Goal: Information Seeking & Learning: Check status

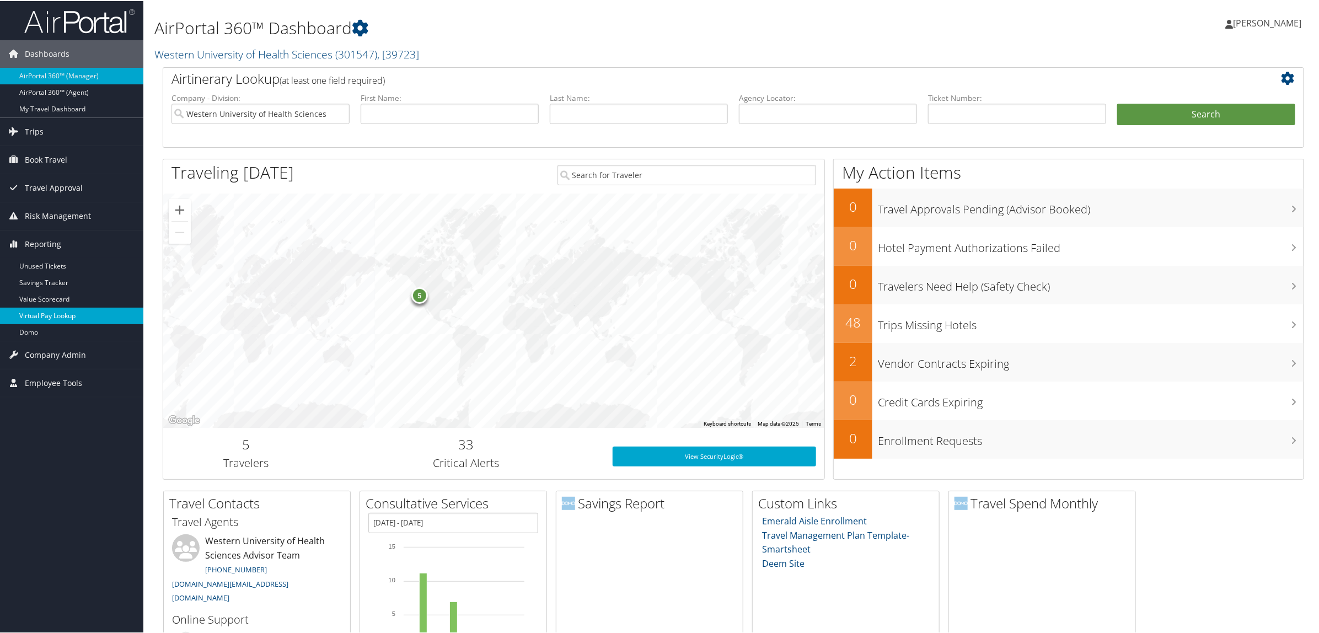
click at [81, 321] on link "Virtual Pay Lookup" at bounding box center [71, 315] width 143 height 17
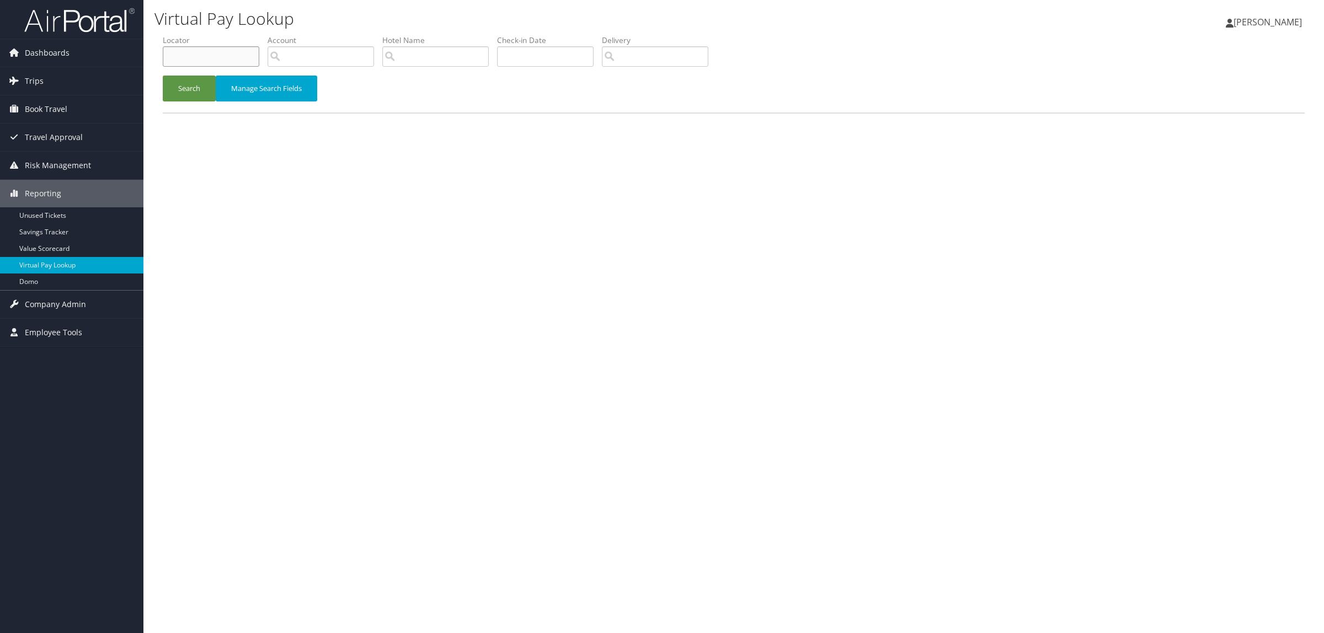
click at [188, 52] on input "text" at bounding box center [211, 56] width 97 height 20
paste input "D8ZT24"
click at [189, 81] on button "Search" at bounding box center [189, 89] width 53 height 26
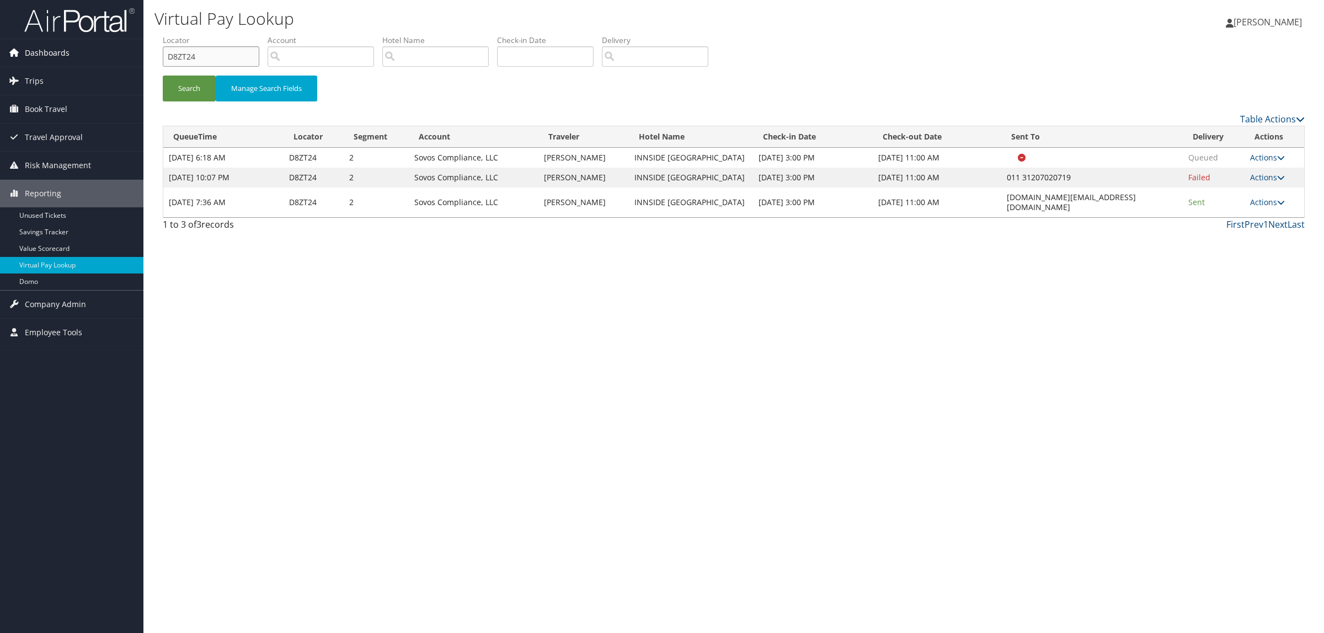
drag, startPoint x: 160, startPoint y: 53, endPoint x: 142, endPoint y: 54, distance: 18.8
click at [142, 54] on div "Dashboards AirPortal 360™ (Manager) AirPortal 360™ (Agent) My Travel Dashboard …" at bounding box center [662, 316] width 1324 height 633
paste input "972R9"
click at [179, 81] on button "Search" at bounding box center [189, 89] width 53 height 26
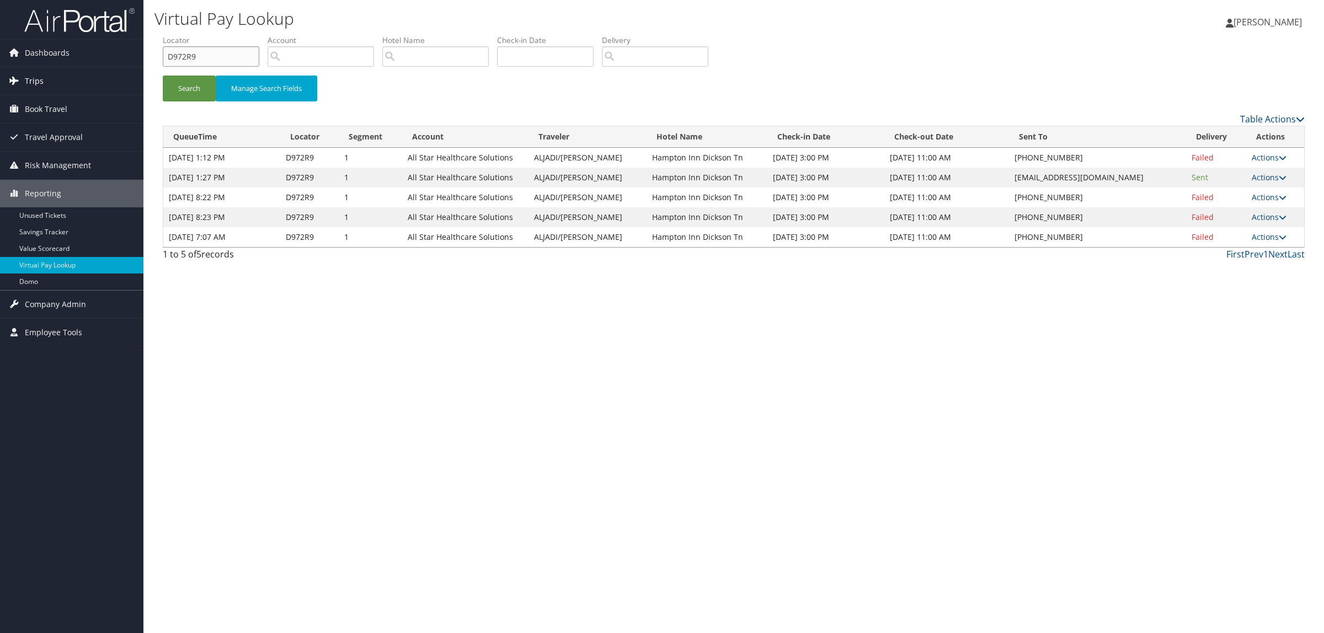
drag, startPoint x: 114, startPoint y: 67, endPoint x: 58, endPoint y: 79, distance: 56.9
click at [58, 78] on div "Dashboards AirPortal 360™ (Manager) AirPortal 360™ (Agent) My Travel Dashboard …" at bounding box center [662, 316] width 1324 height 633
paste input "83BX7"
click at [194, 94] on button "Search" at bounding box center [189, 89] width 53 height 26
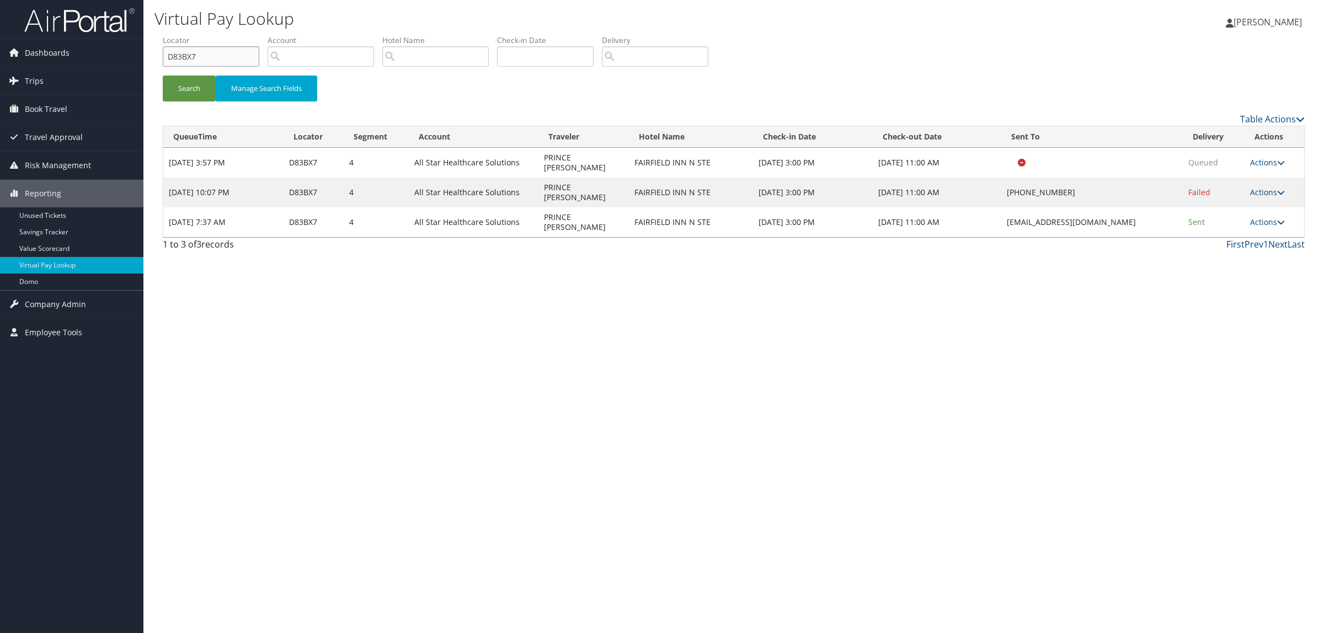
drag, startPoint x: 218, startPoint y: 60, endPoint x: 153, endPoint y: 94, distance: 73.8
click at [95, 75] on div "Dashboards AirPortal 360™ (Manager) AirPortal 360™ (Agent) My Travel Dashboard …" at bounding box center [662, 316] width 1324 height 633
paste input "98LVJ"
click at [194, 89] on button "Search" at bounding box center [189, 89] width 53 height 26
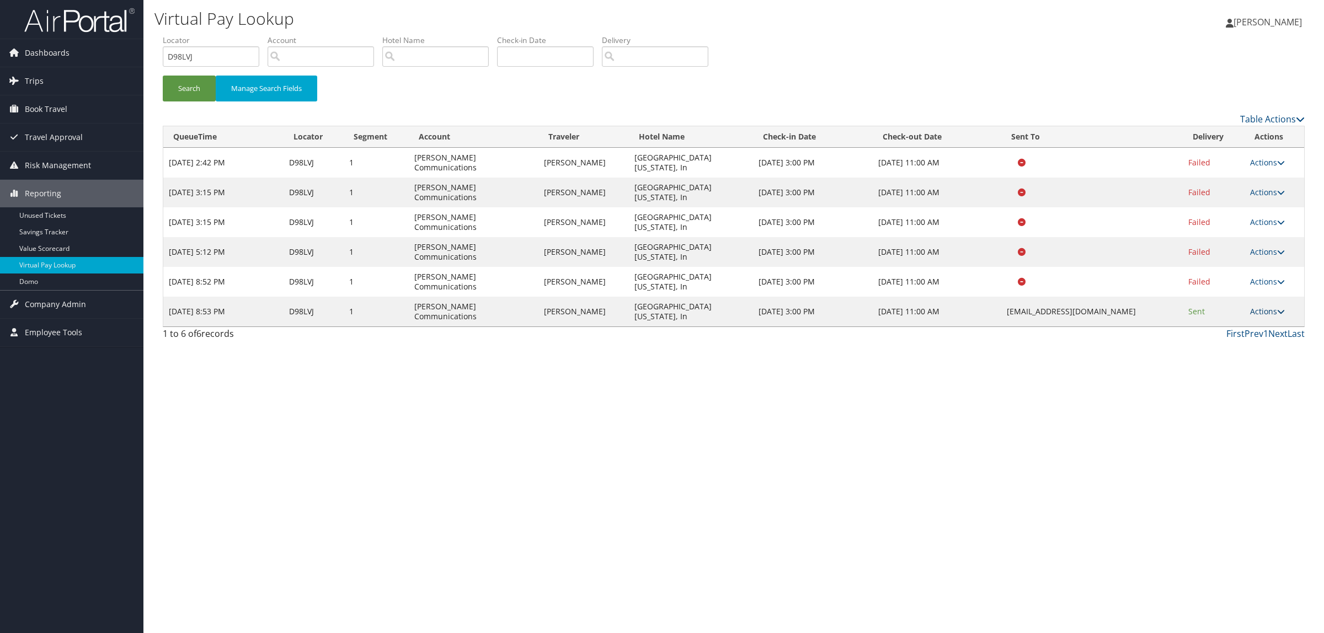
click at [1272, 312] on link "Actions" at bounding box center [1267, 311] width 35 height 10
click at [1254, 351] on link "Logs" at bounding box center [1246, 346] width 69 height 19
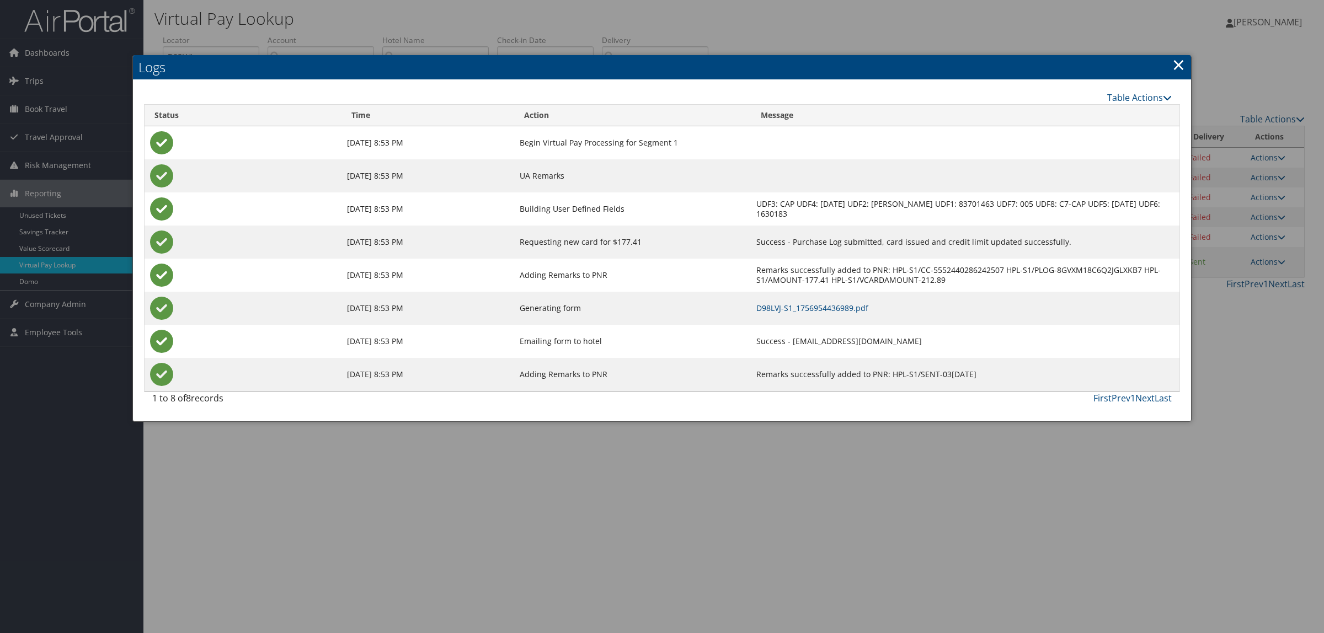
click at [861, 603] on div at bounding box center [662, 316] width 1324 height 633
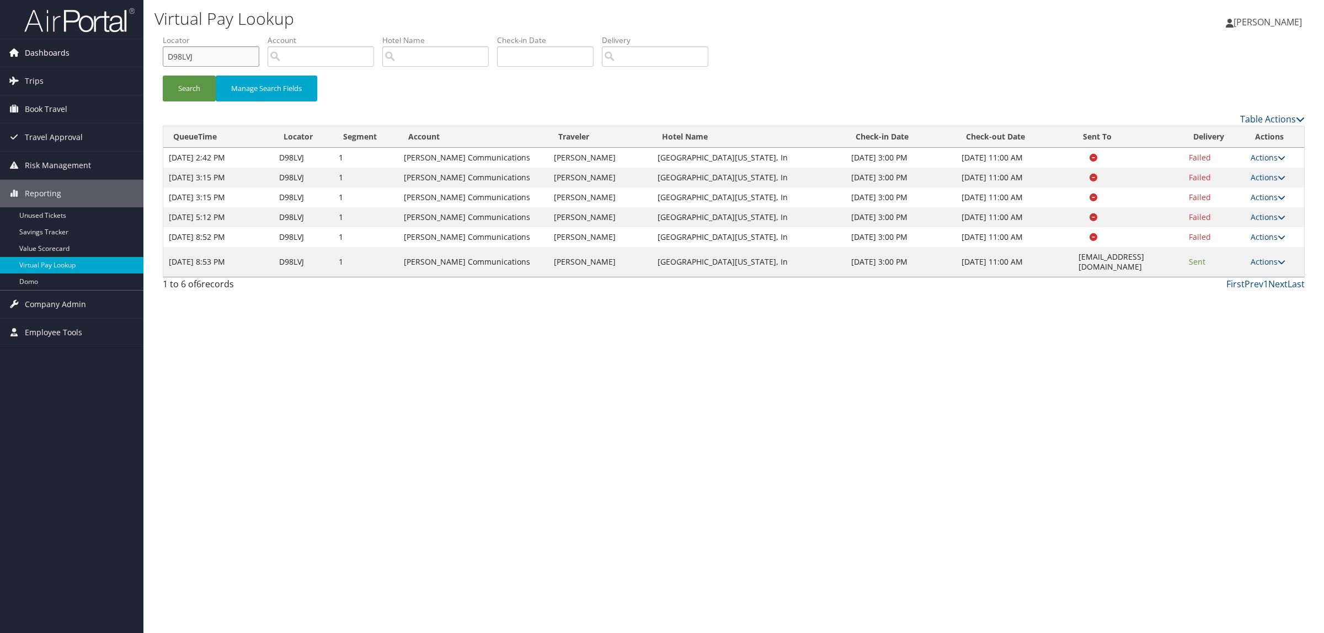
drag, startPoint x: 223, startPoint y: 58, endPoint x: 79, endPoint y: 49, distance: 144.8
click at [79, 49] on div "Dashboards AirPortal 360™ (Manager) AirPortal 360™ (Agent) My Travel Dashboard …" at bounding box center [662, 316] width 1324 height 633
paste input "KWT3"
click at [172, 85] on button "Search" at bounding box center [189, 89] width 53 height 26
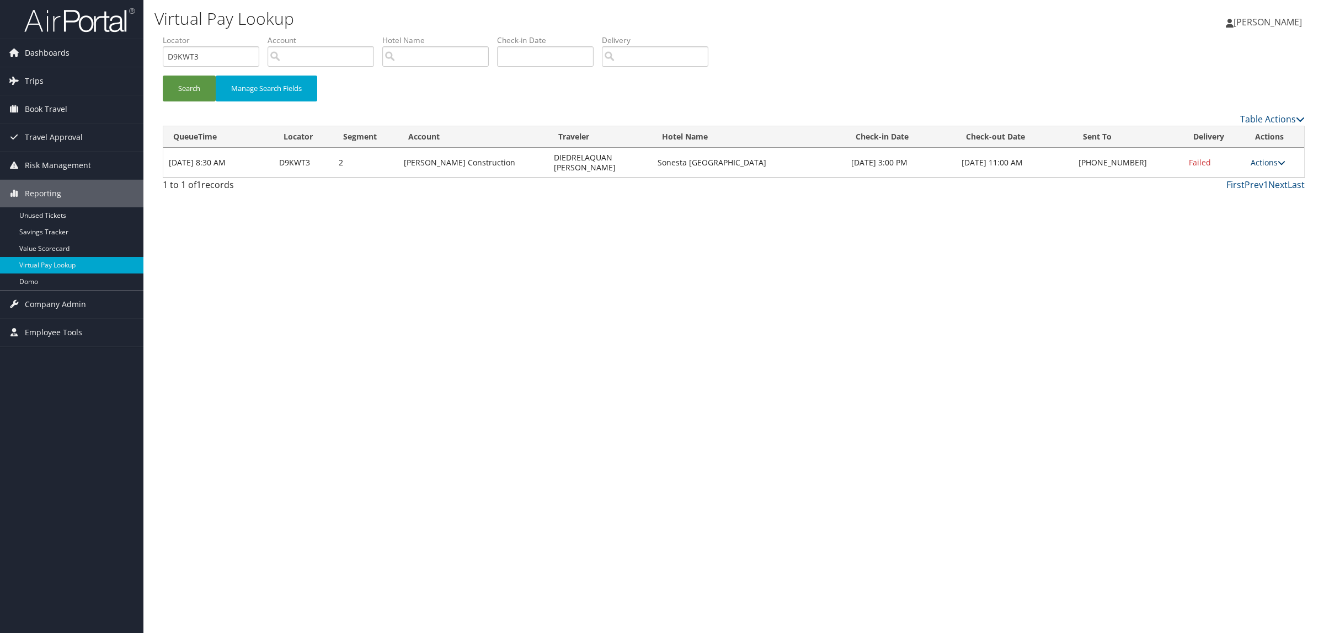
click at [1267, 158] on link "Actions" at bounding box center [1267, 162] width 35 height 10
click at [1248, 197] on link "Logs" at bounding box center [1235, 192] width 94 height 19
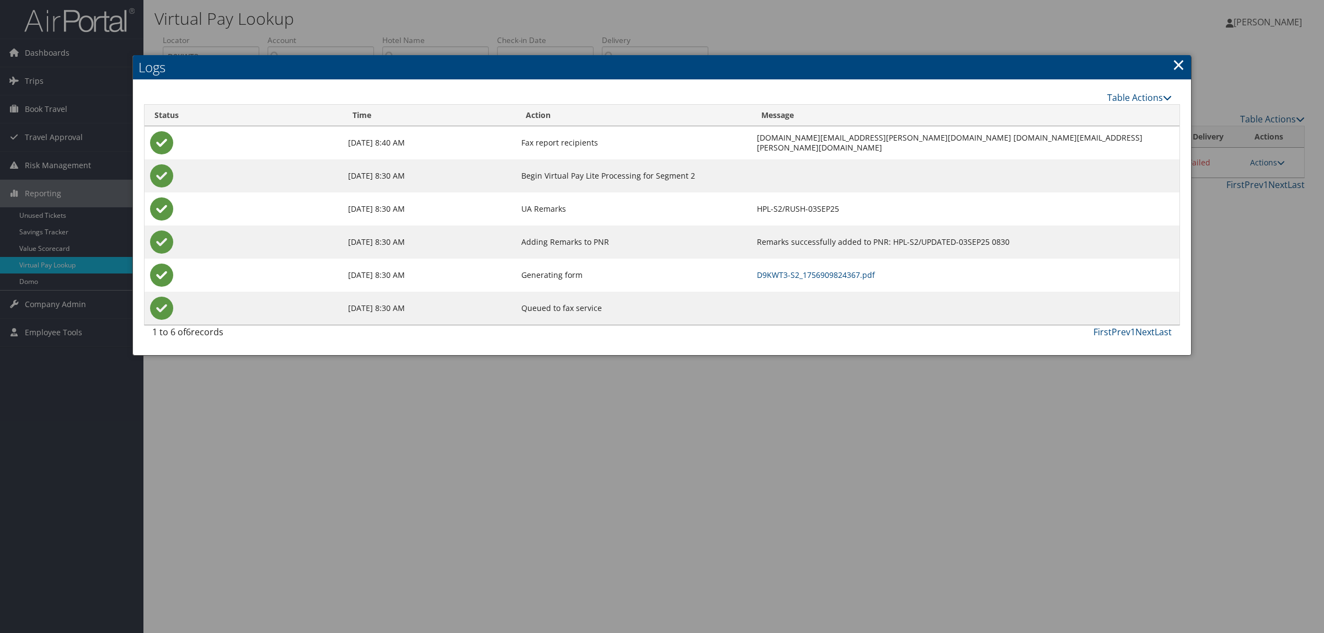
click at [1130, 474] on div at bounding box center [662, 316] width 1324 height 633
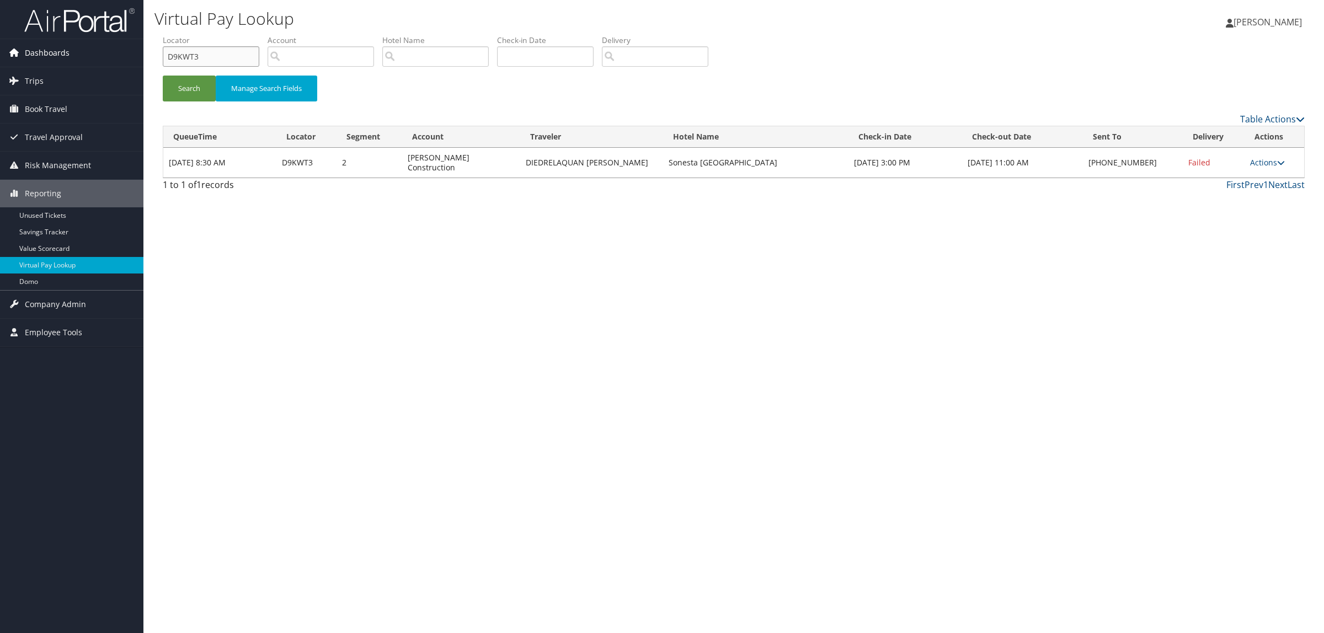
drag, startPoint x: 205, startPoint y: 51, endPoint x: 132, endPoint y: 58, distance: 73.1
click at [132, 58] on div "Dashboards AirPortal 360™ (Manager) AirPortal 360™ (Agent) My Travel Dashboard …" at bounding box center [662, 316] width 1324 height 633
paste input "JMCN"
click at [202, 89] on button "Search" at bounding box center [189, 89] width 53 height 26
drag, startPoint x: 167, startPoint y: 67, endPoint x: 131, endPoint y: 80, distance: 38.2
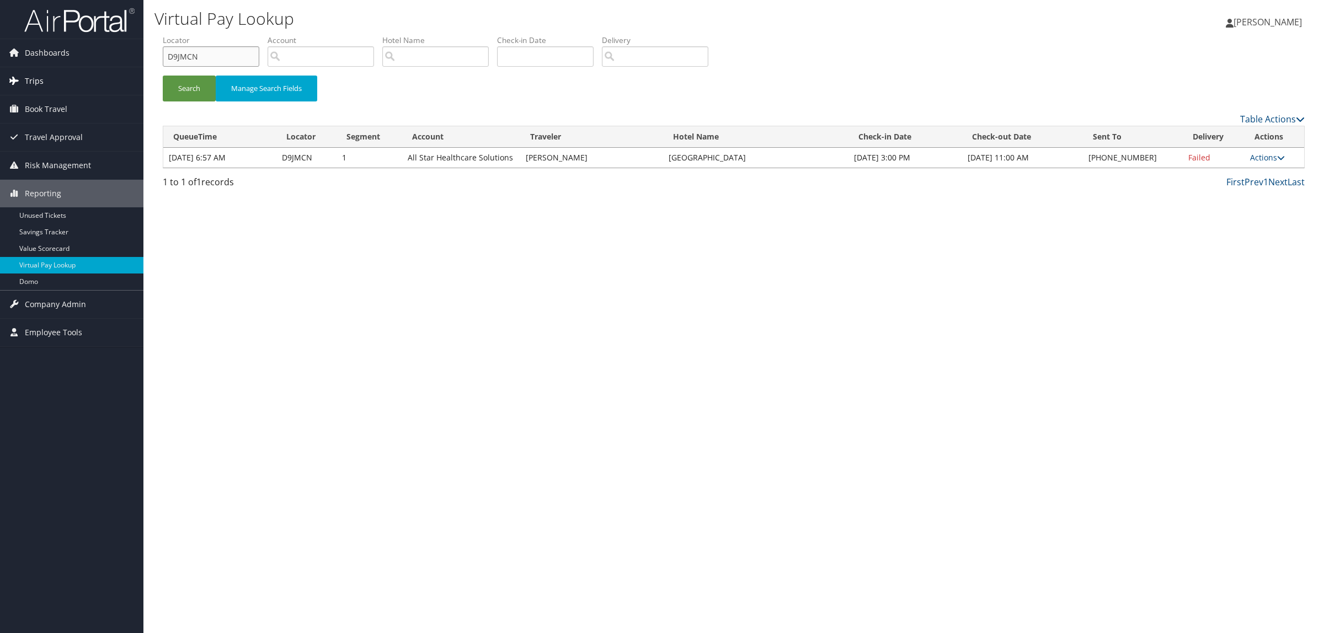
click at [126, 74] on div "Dashboards AirPortal 360™ (Manager) AirPortal 360™ (Agent) My Travel Dashboard …" at bounding box center [662, 316] width 1324 height 633
paste input "0FGNB"
click at [194, 83] on button "Search" at bounding box center [189, 89] width 53 height 26
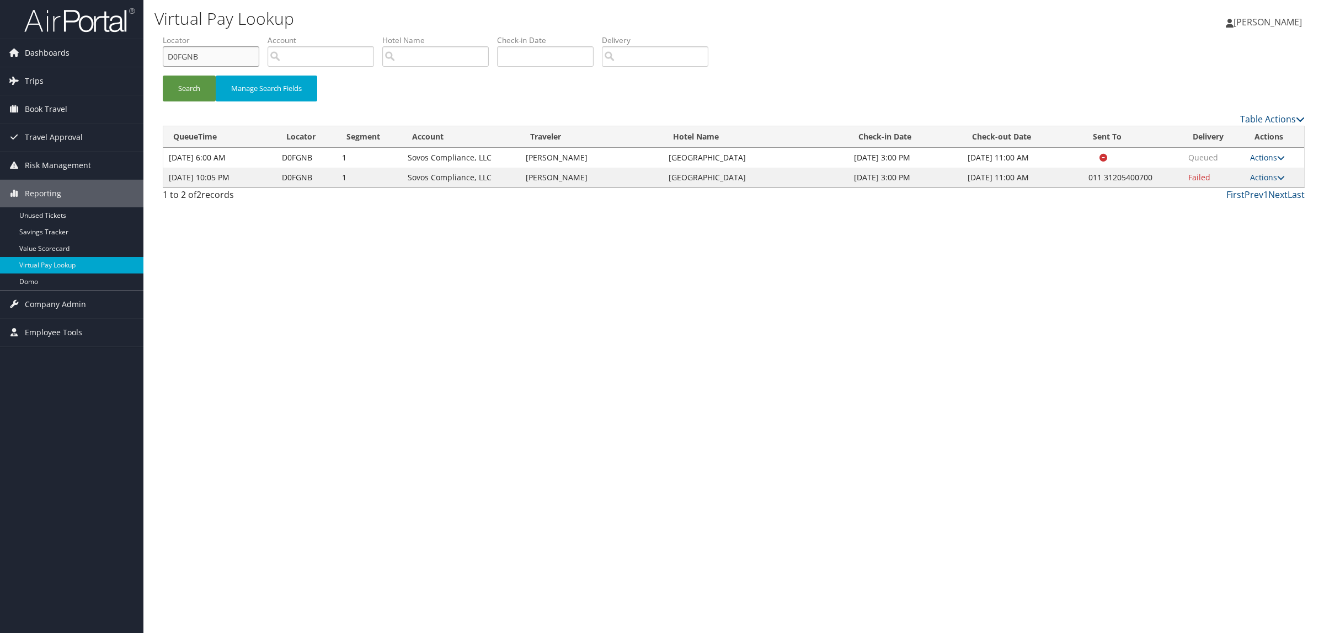
drag, startPoint x: 200, startPoint y: 57, endPoint x: 156, endPoint y: 57, distance: 43.6
click at [163, 57] on form "QueueTime Locator D0FGNB Segment Account Traveler Hotel Name Check-in Date Chec…" at bounding box center [734, 73] width 1142 height 77
paste input "7F6P2"
type input "D7F6P2"
click at [191, 84] on button "Search" at bounding box center [189, 89] width 53 height 26
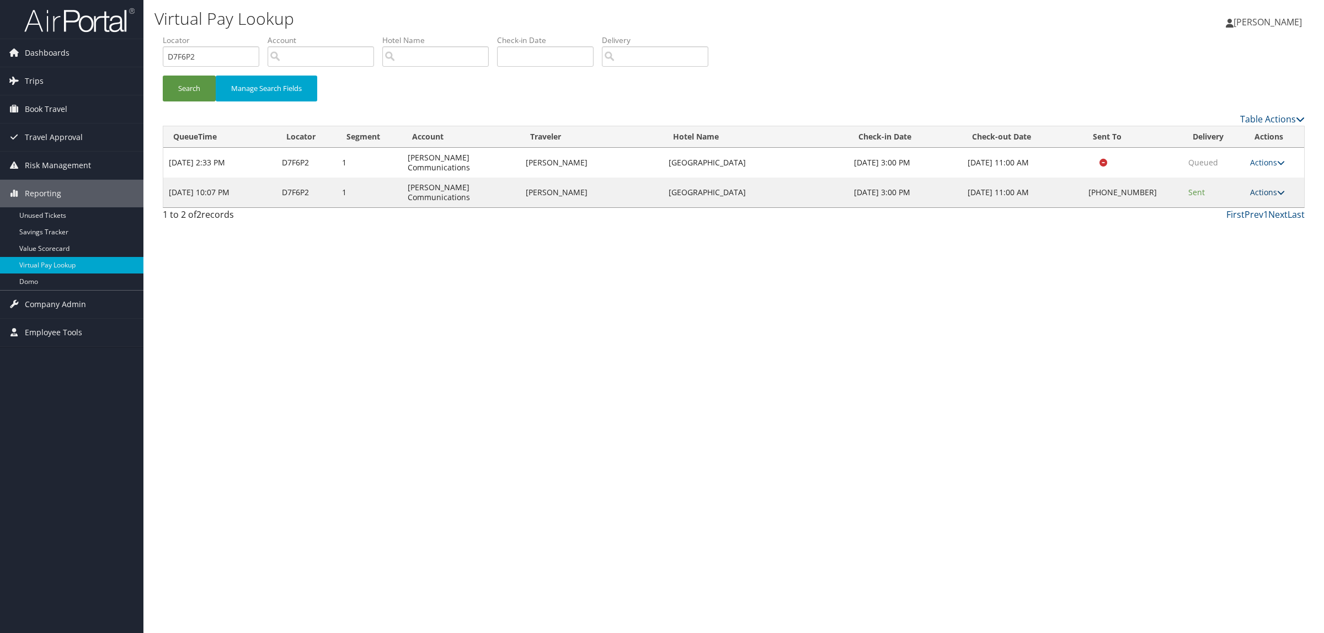
click at [1259, 187] on link "Actions" at bounding box center [1267, 192] width 35 height 10
click at [1237, 215] on link "Logs" at bounding box center [1234, 212] width 94 height 19
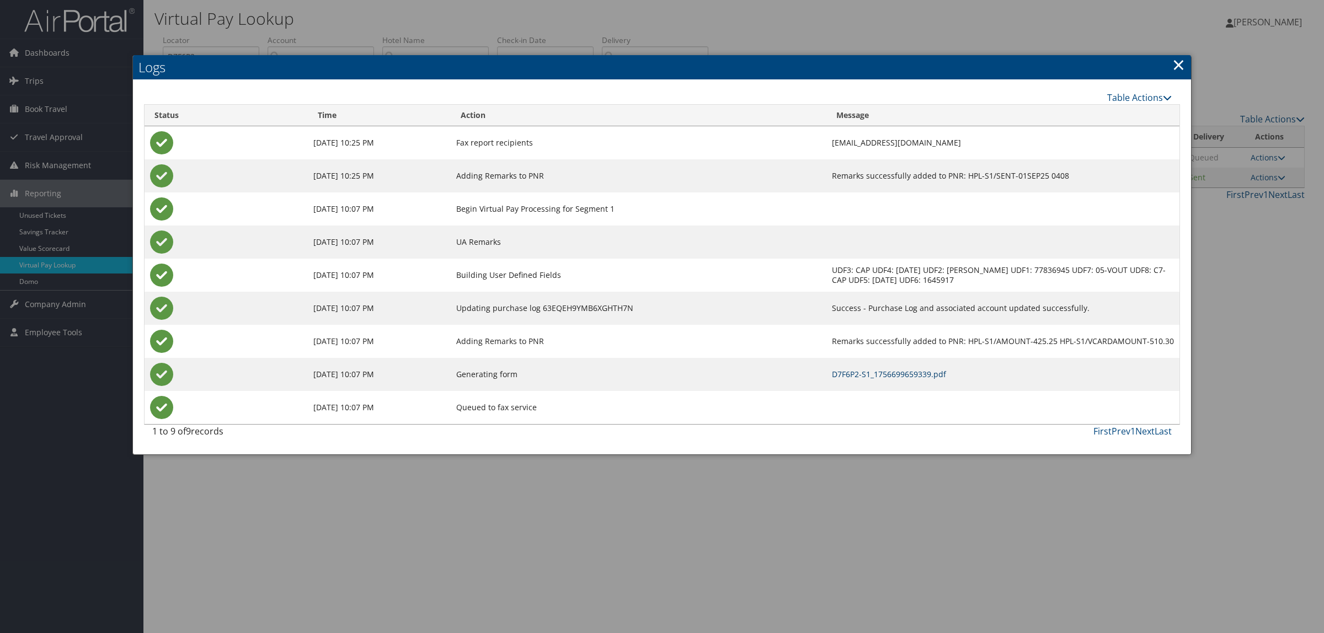
click at [832, 377] on link "D7F6P2-S1_1756699659339.pdf" at bounding box center [889, 374] width 114 height 10
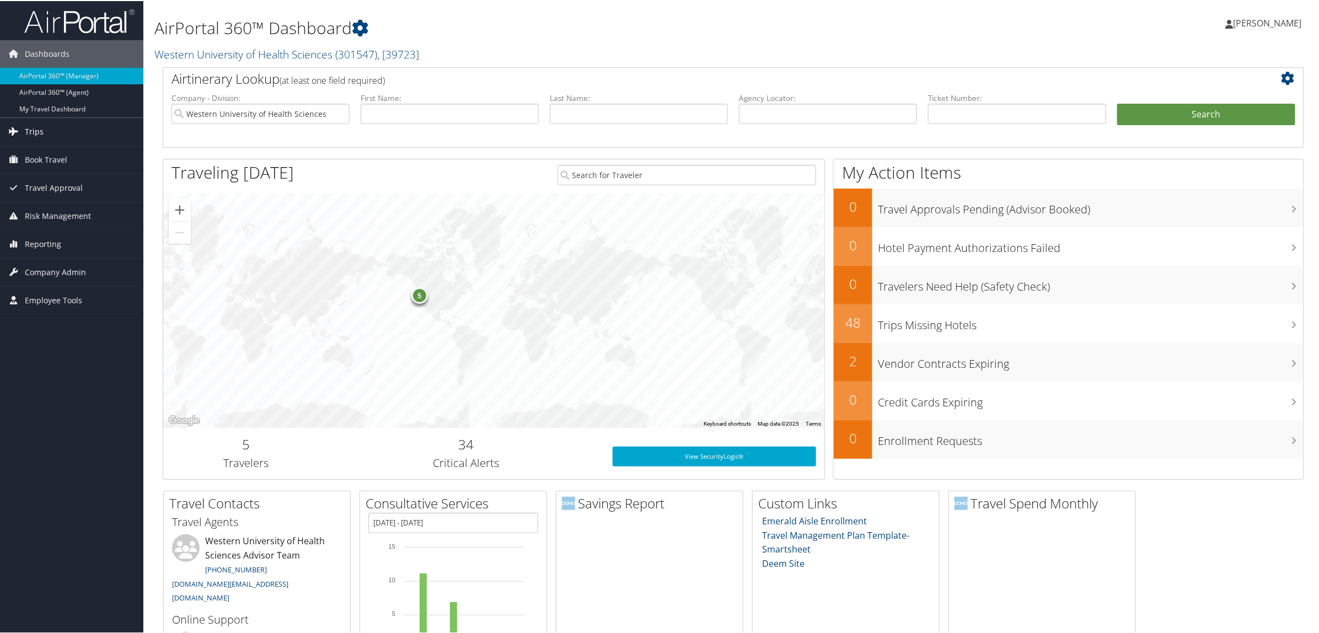
click at [81, 133] on link "Trips" at bounding box center [71, 131] width 143 height 28
click at [73, 159] on link "Airtinerary® Lookup" at bounding box center [71, 152] width 143 height 17
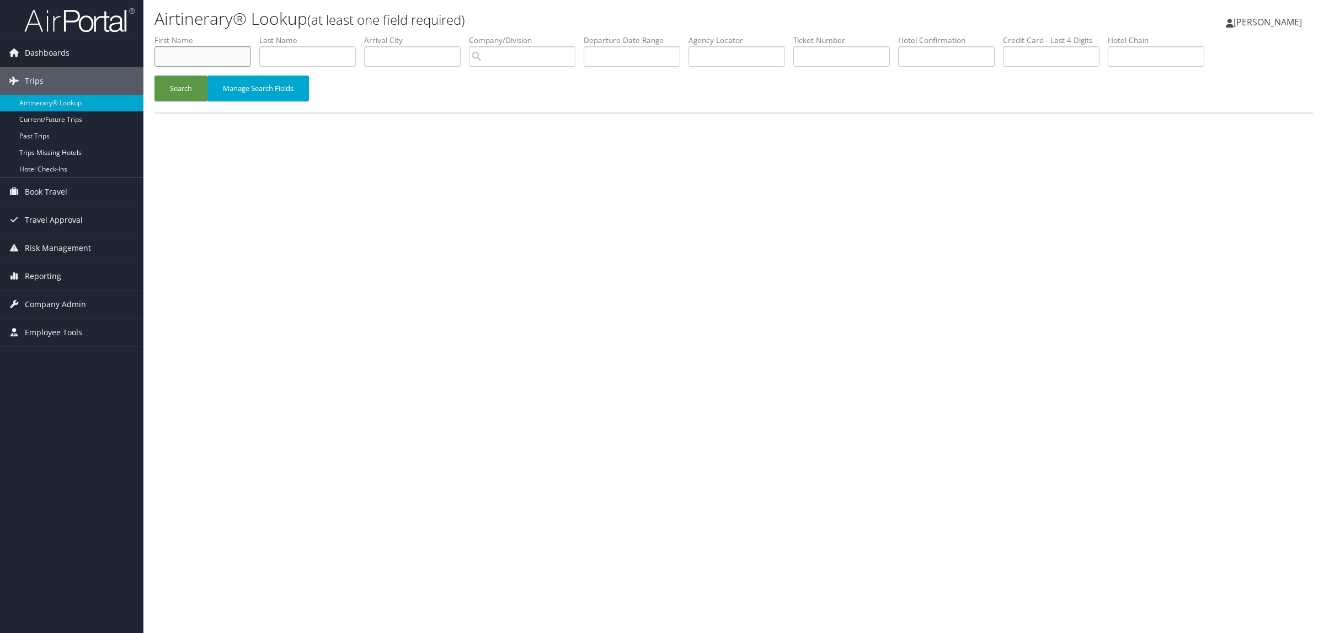
click at [204, 65] on input "text" at bounding box center [202, 56] width 97 height 20
type input "brandon"
type input "waldron"
click at [154, 76] on button "Search" at bounding box center [180, 89] width 53 height 26
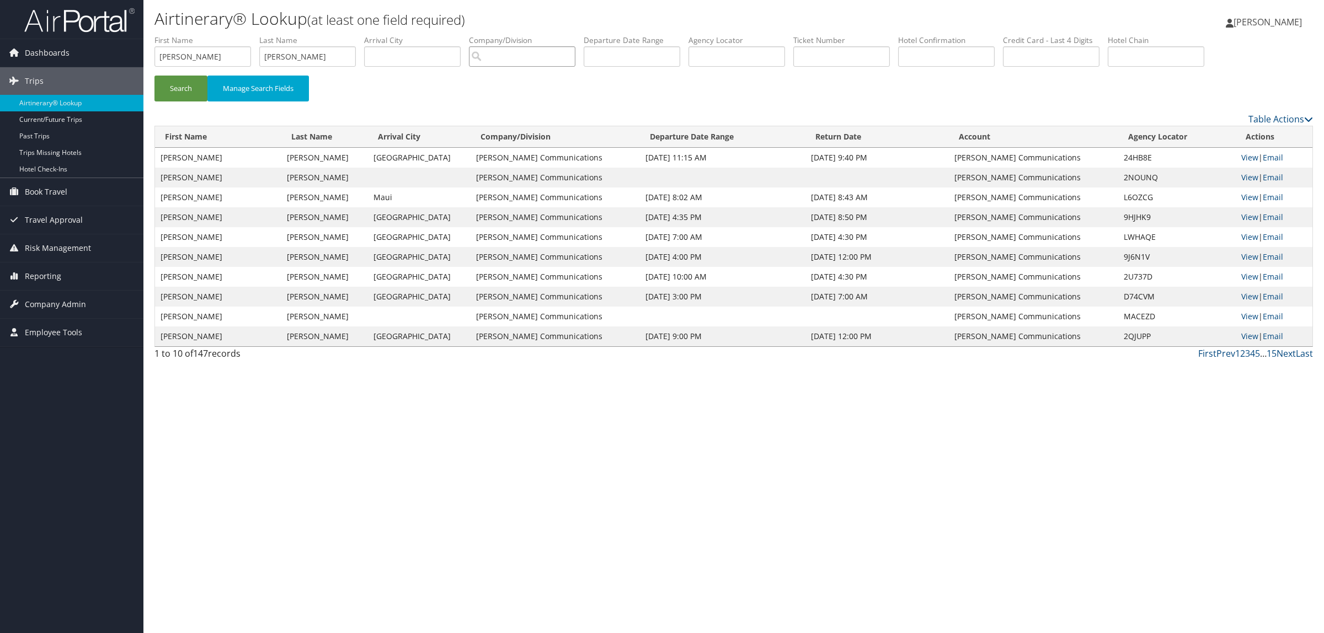
click at [526, 63] on input "search" at bounding box center [522, 56] width 106 height 20
click at [629, 61] on input "text" at bounding box center [632, 56] width 97 height 20
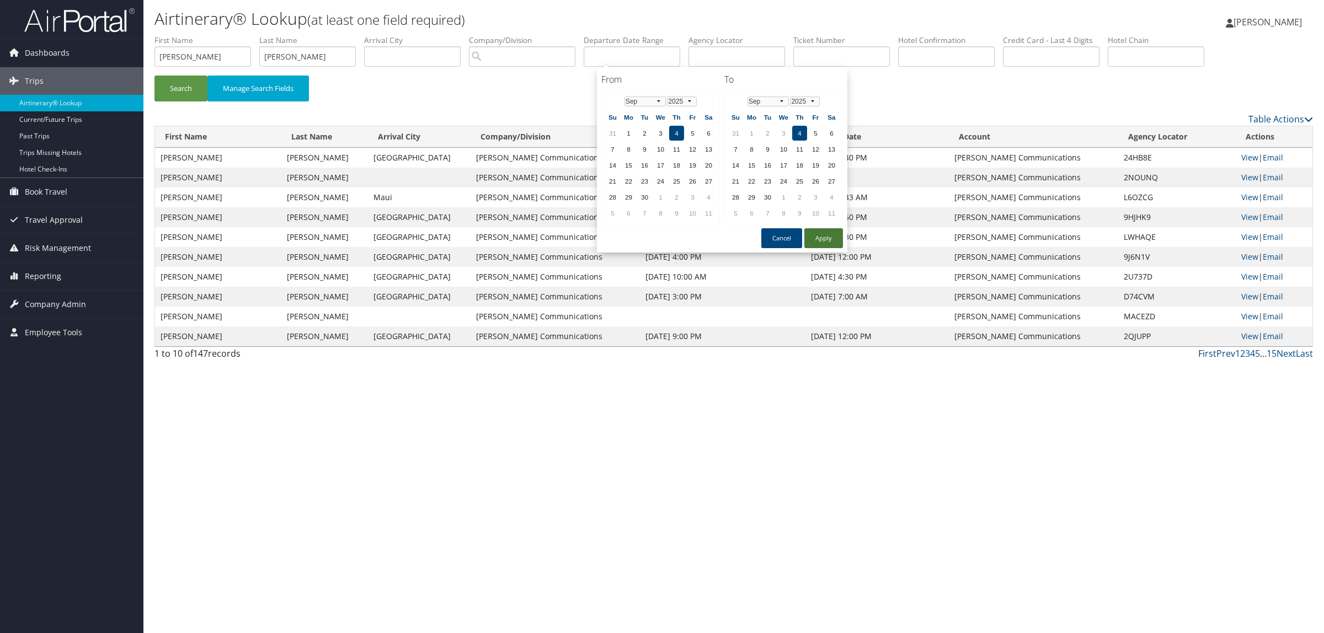
click at [823, 240] on button "Apply" at bounding box center [823, 238] width 39 height 20
type input "09/04/2025"
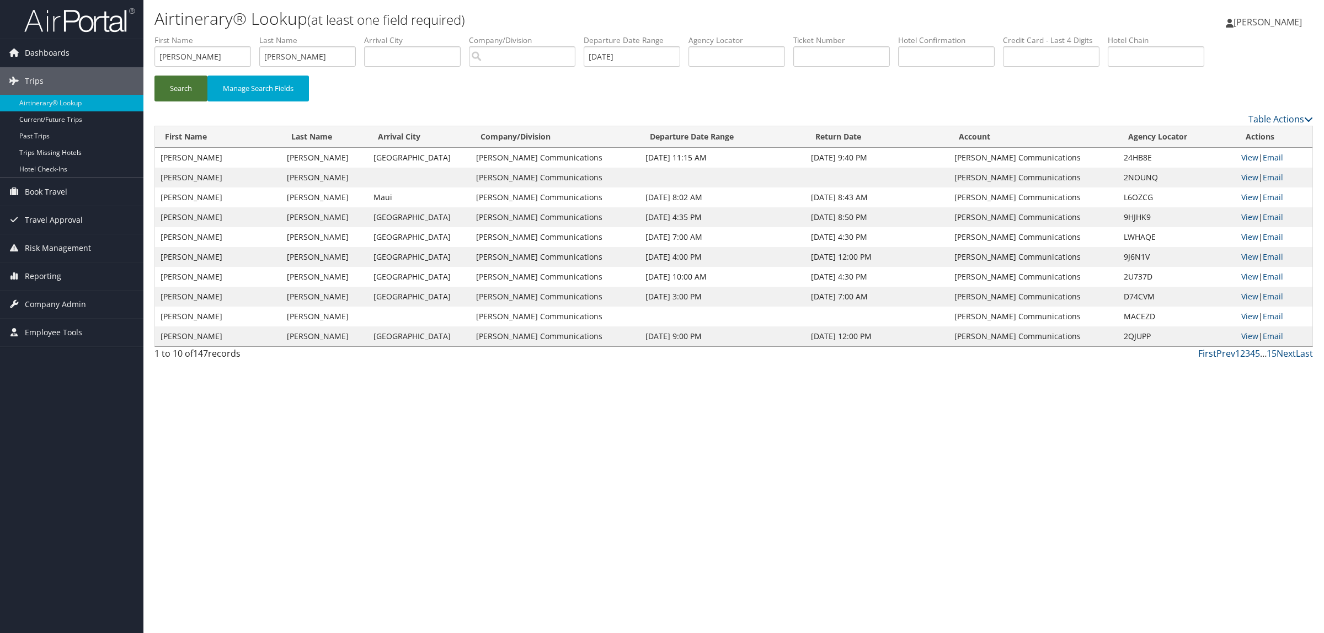
click at [169, 87] on button "Search" at bounding box center [180, 89] width 53 height 26
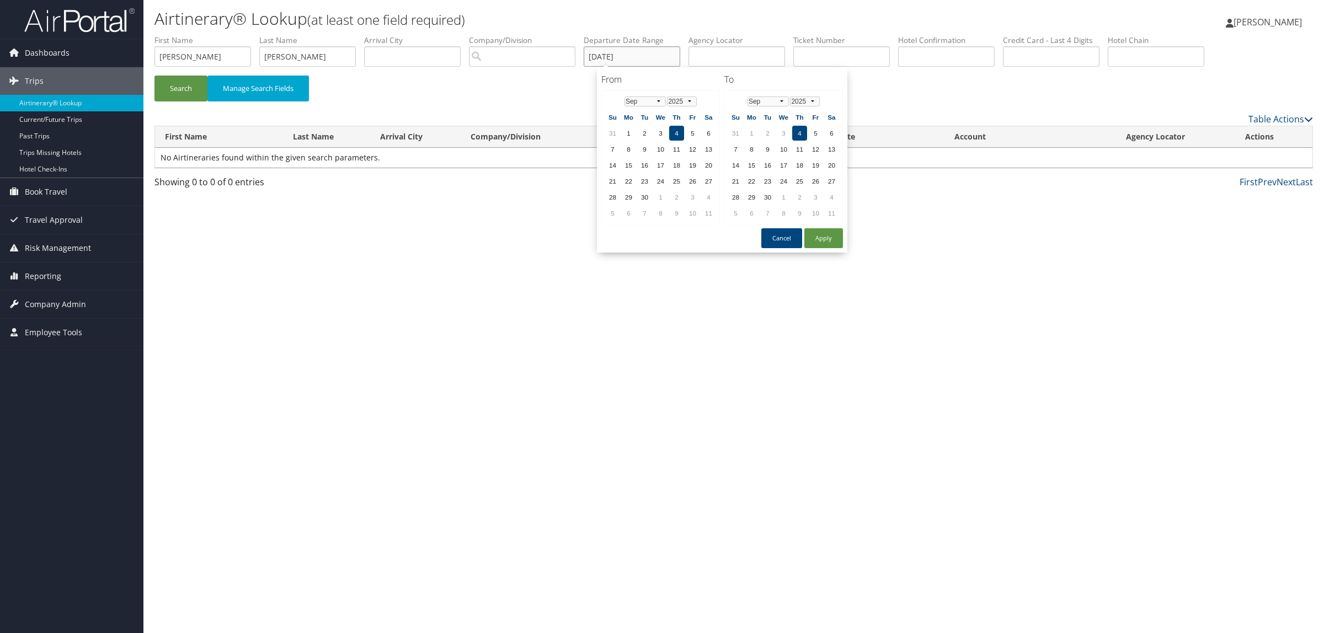
drag, startPoint x: 591, startPoint y: 54, endPoint x: 544, endPoint y: 54, distance: 46.9
click at [544, 35] on ul "First Name brandon Last Name waldron Departure City Arrival City Company/Divisi…" at bounding box center [733, 35] width 1158 height 0
click at [191, 89] on button "Search" at bounding box center [180, 89] width 53 height 26
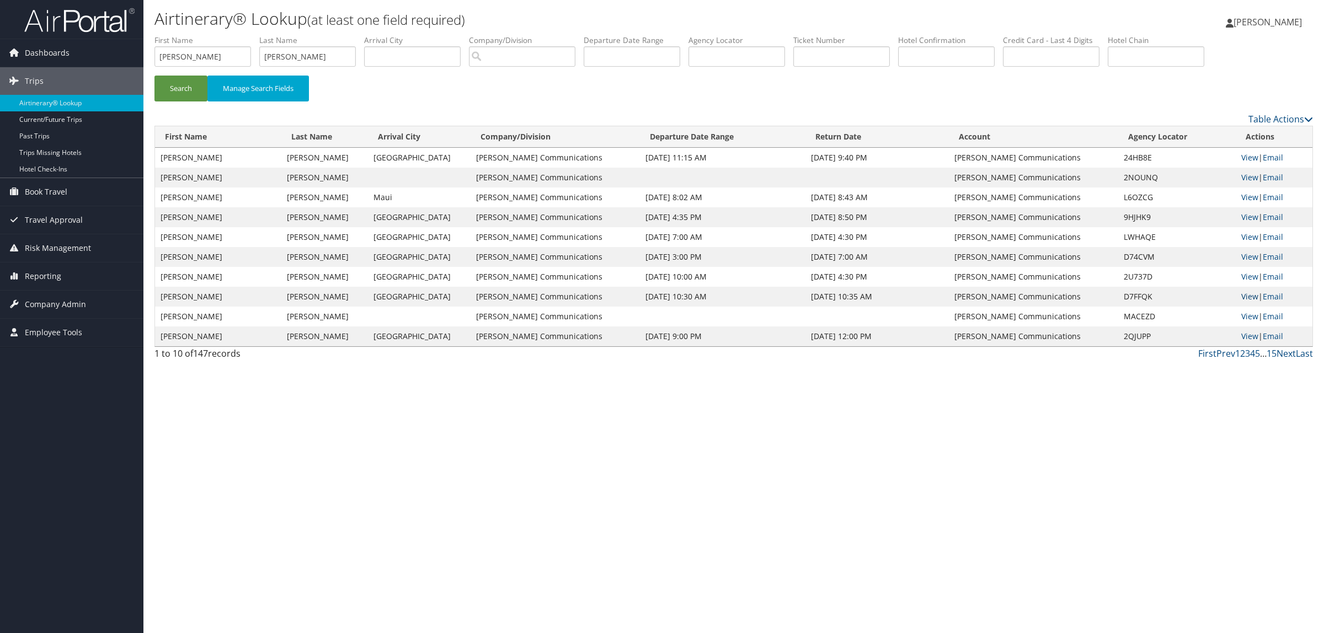
click at [1250, 298] on link "View" at bounding box center [1249, 296] width 17 height 10
click at [1291, 351] on link "Next" at bounding box center [1285, 353] width 19 height 12
click at [1275, 353] on link "15" at bounding box center [1271, 353] width 10 height 12
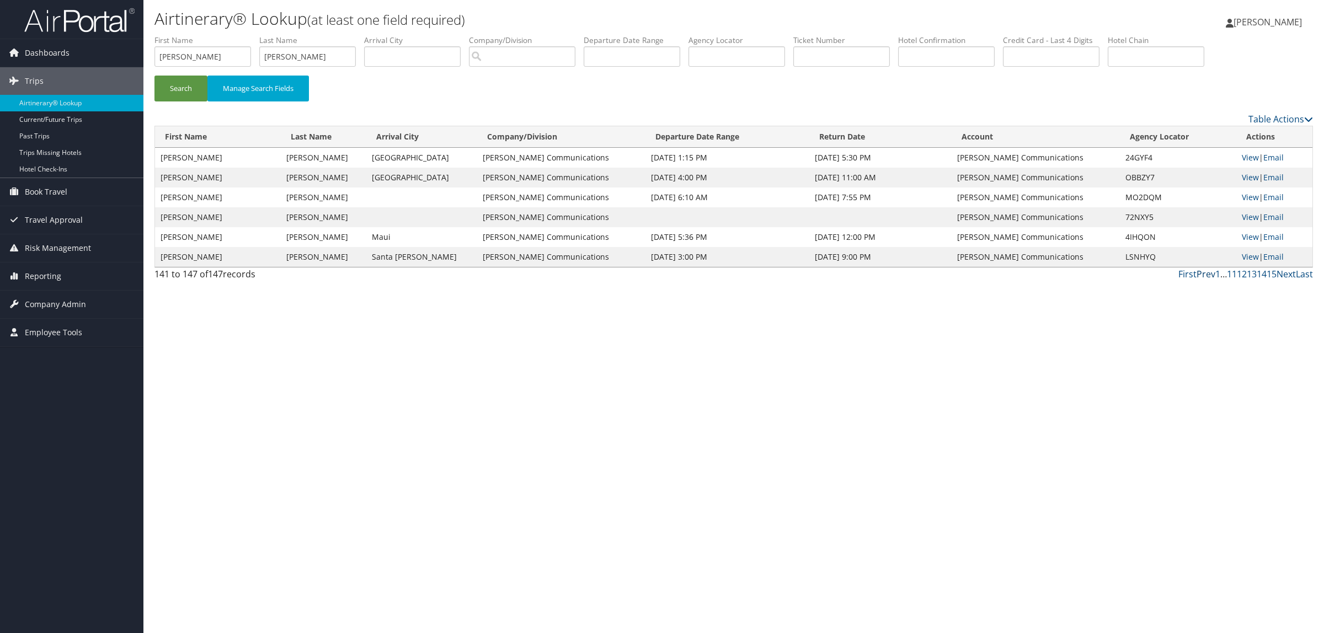
click at [1207, 273] on link "Prev" at bounding box center [1205, 274] width 19 height 12
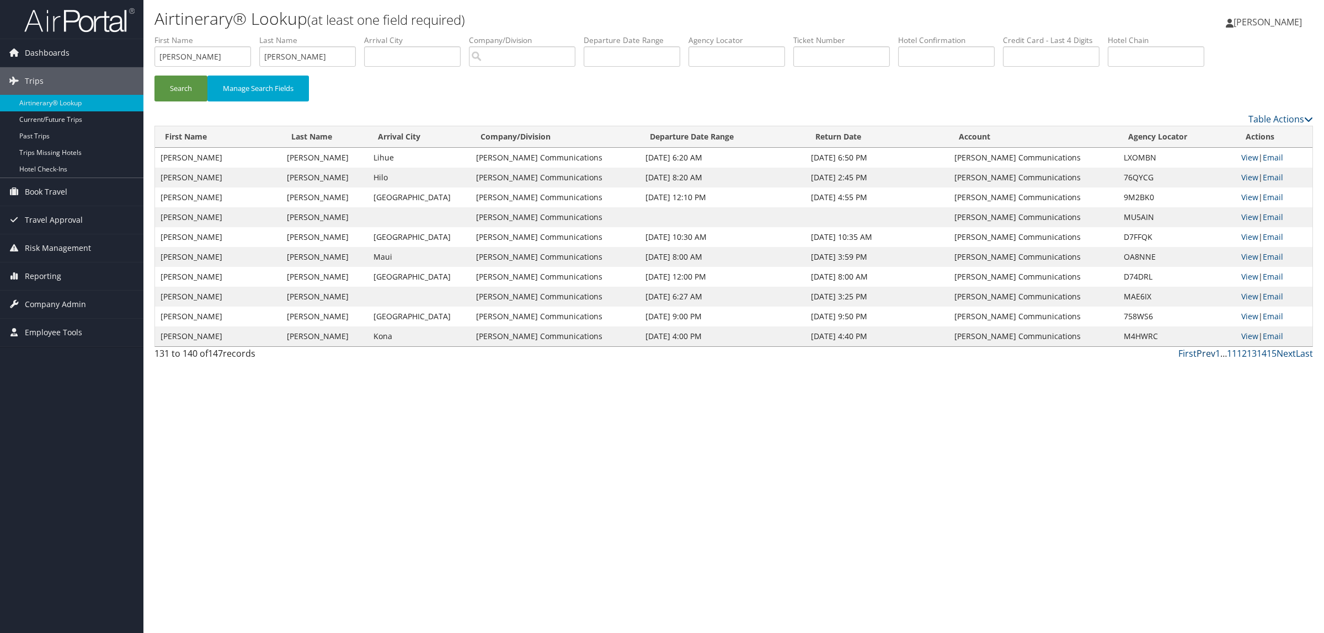
click at [1206, 351] on link "Prev" at bounding box center [1205, 353] width 19 height 12
click at [1206, 351] on link "Prev" at bounding box center [1209, 353] width 19 height 12
click at [1206, 351] on link "Prev" at bounding box center [1214, 353] width 19 height 12
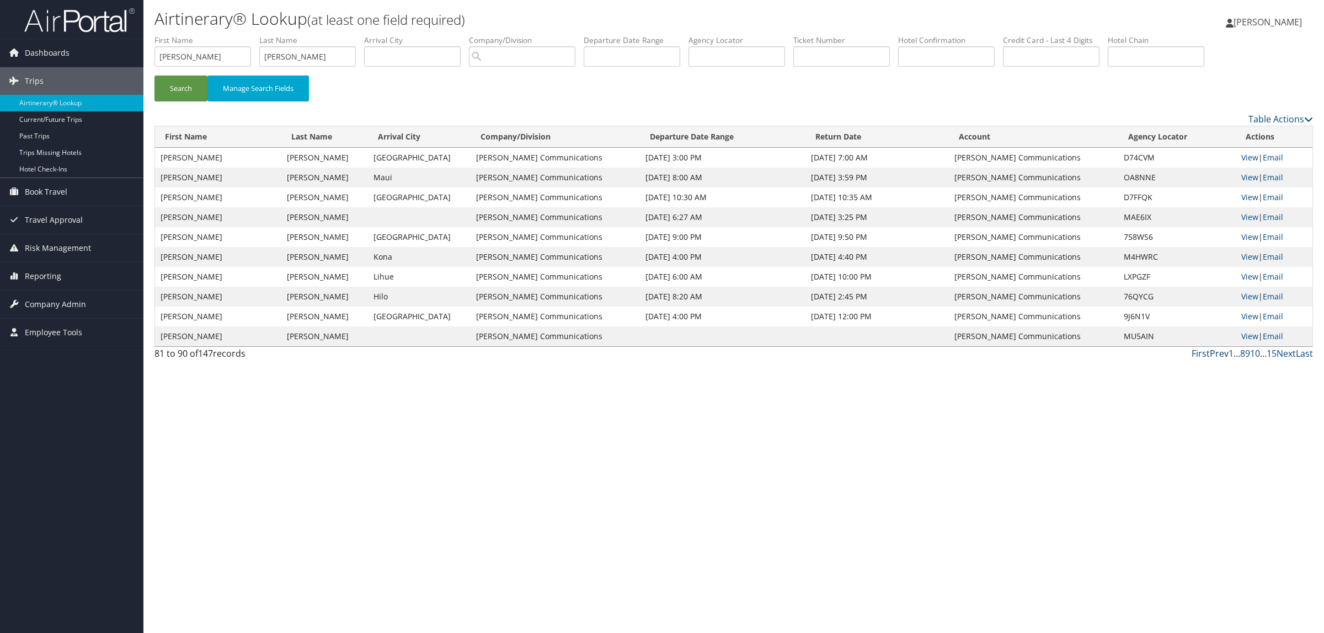
click at [1214, 349] on link "Prev" at bounding box center [1218, 353] width 19 height 12
click at [617, 62] on input "text" at bounding box center [632, 56] width 97 height 20
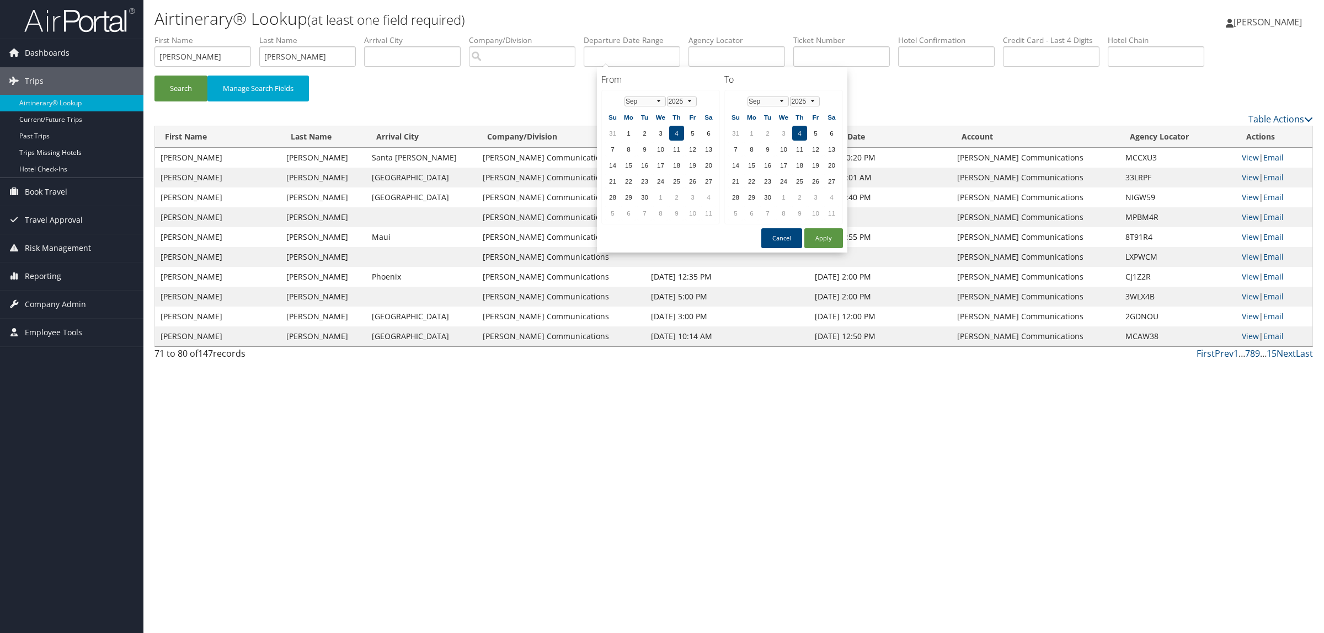
click at [646, 122] on th "Tu" at bounding box center [644, 117] width 15 height 15
click at [646, 130] on td "2" at bounding box center [644, 133] width 15 height 15
click at [822, 230] on button "Apply" at bounding box center [823, 238] width 39 height 20
type input "09/02/2025 - 09/04/2025"
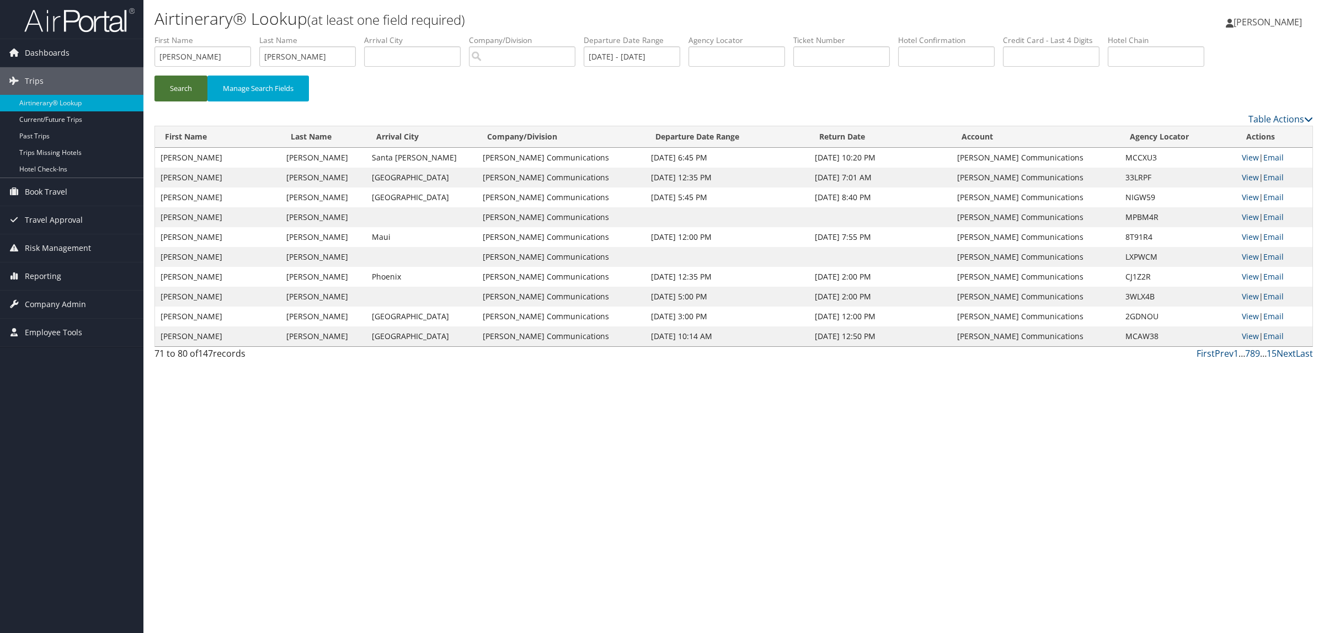
click at [163, 82] on button "Search" at bounding box center [180, 89] width 53 height 26
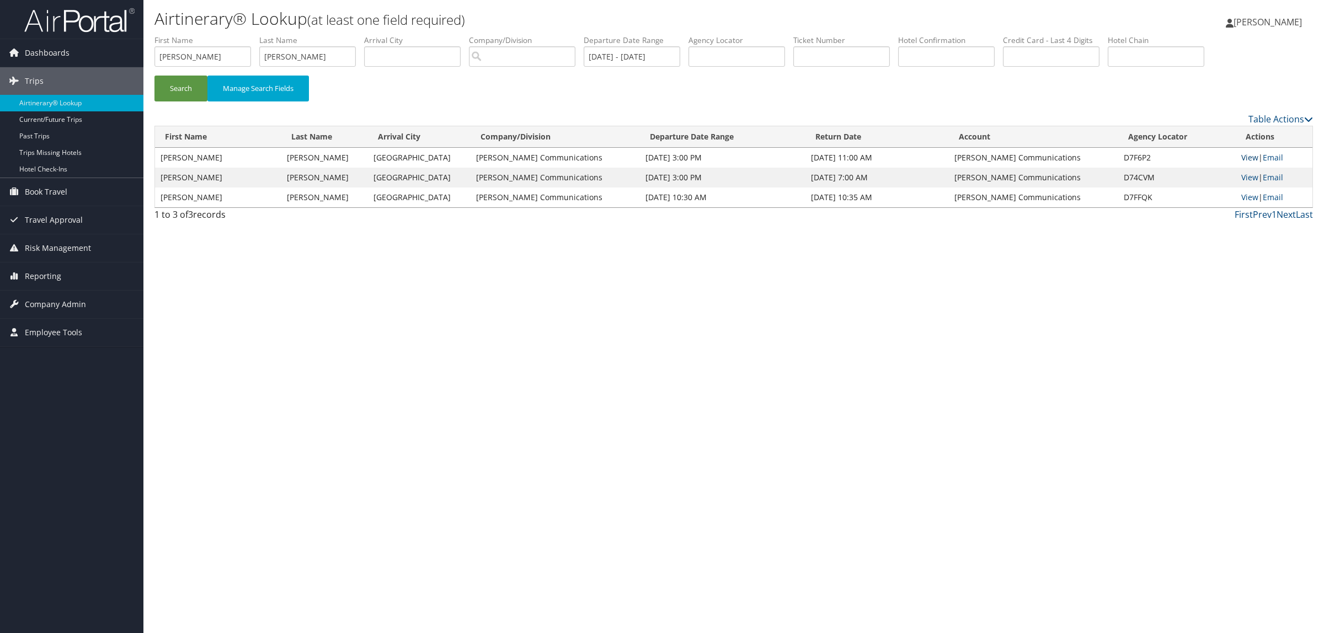
click at [1256, 156] on td "View | Email" at bounding box center [1273, 158] width 77 height 20
click at [1245, 152] on link "View" at bounding box center [1249, 157] width 17 height 10
drag, startPoint x: 200, startPoint y: 54, endPoint x: 92, endPoint y: 56, distance: 107.6
click at [92, 56] on div "Dashboards AirPortal 360™ (Manager) AirPortal 360™ (Agent) My Travel Dashboard …" at bounding box center [662, 316] width 1324 height 633
drag, startPoint x: 324, startPoint y: 50, endPoint x: 347, endPoint y: 65, distance: 27.7
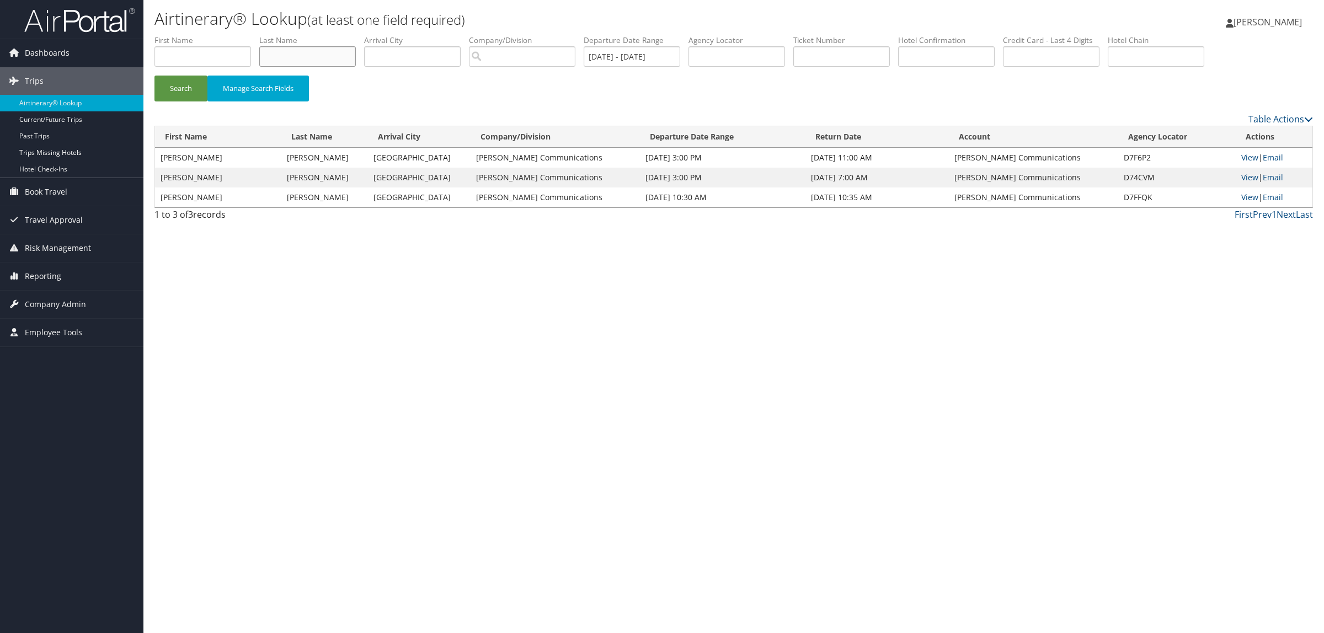
click at [244, 35] on ul "First Name Last Name Departure City Arrival City Company/Division Airport/City …" at bounding box center [733, 35] width 1158 height 0
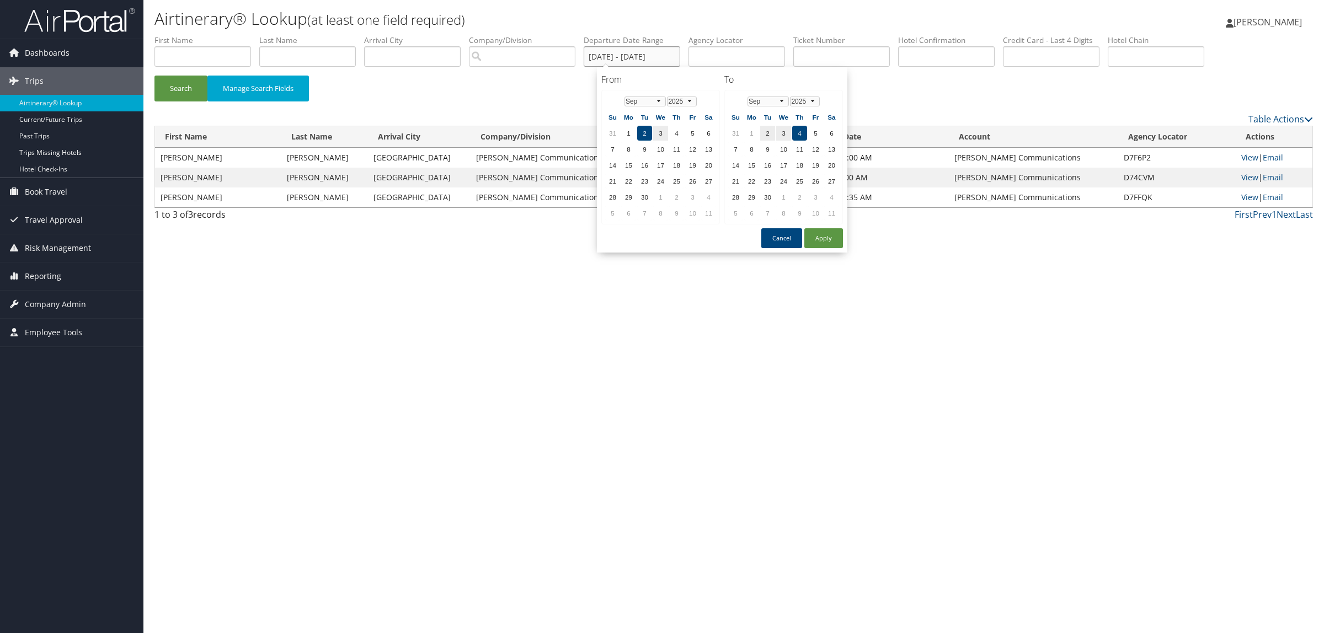
drag, startPoint x: 599, startPoint y: 51, endPoint x: 753, endPoint y: 40, distance: 154.9
click at [710, 35] on ul "First Name Last Name Departure City Arrival City Company/Division Airport/City …" at bounding box center [733, 35] width 1158 height 0
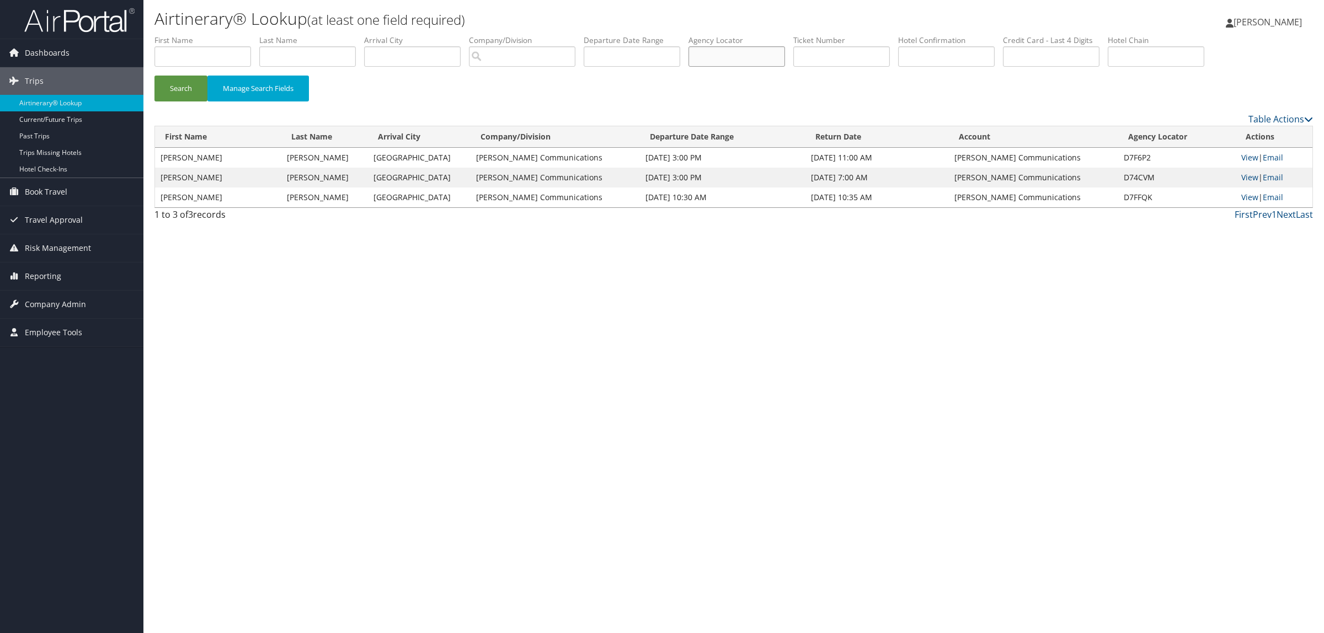
paste input "D9K2XD"
click at [178, 81] on button "Search" at bounding box center [180, 89] width 53 height 26
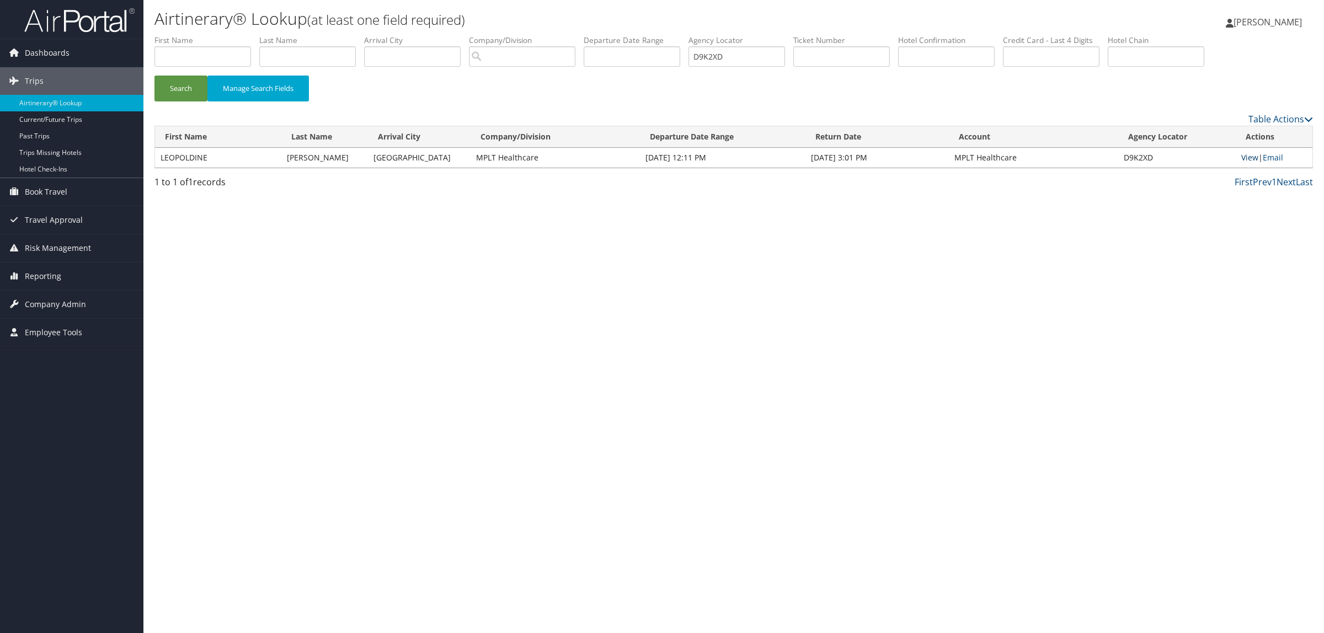
click at [1243, 156] on link "View" at bounding box center [1249, 157] width 17 height 10
drag, startPoint x: 740, startPoint y: 55, endPoint x: 394, endPoint y: 36, distance: 346.3
click at [394, 35] on ul "First Name Last Name Departure City Arrival City Company/Division Airport/City …" at bounding box center [733, 35] width 1158 height 0
paste input "82BK0"
type input "D82BK0"
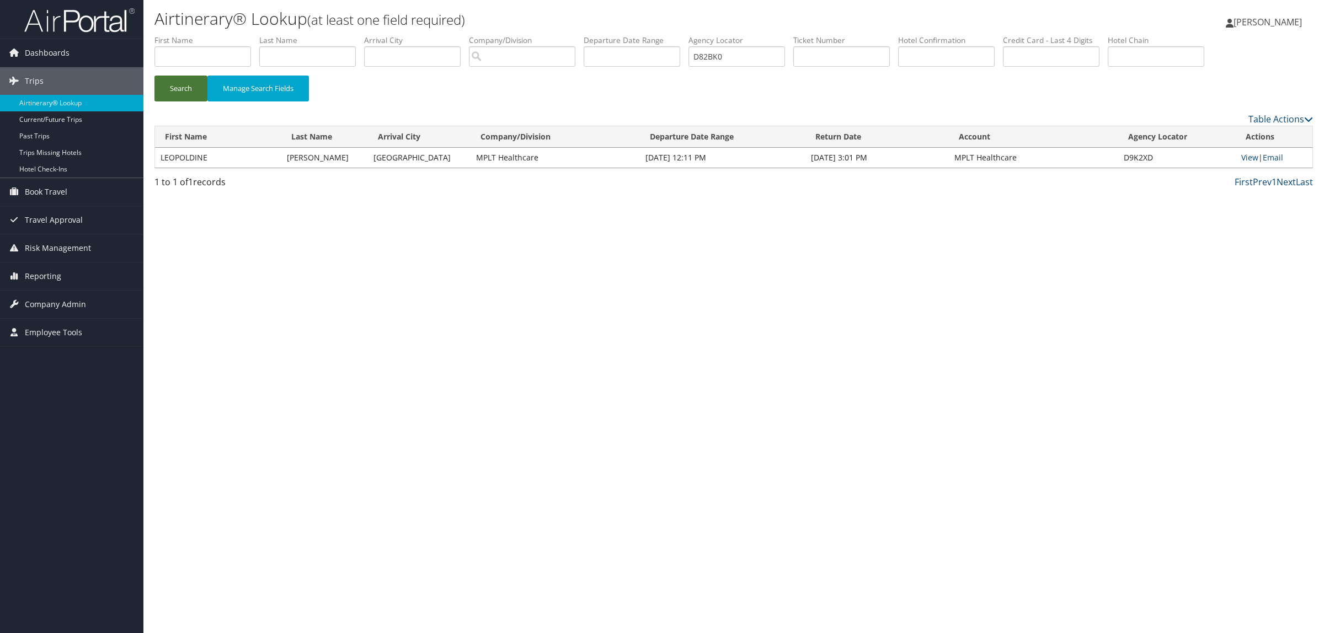
click at [173, 88] on button "Search" at bounding box center [180, 89] width 53 height 26
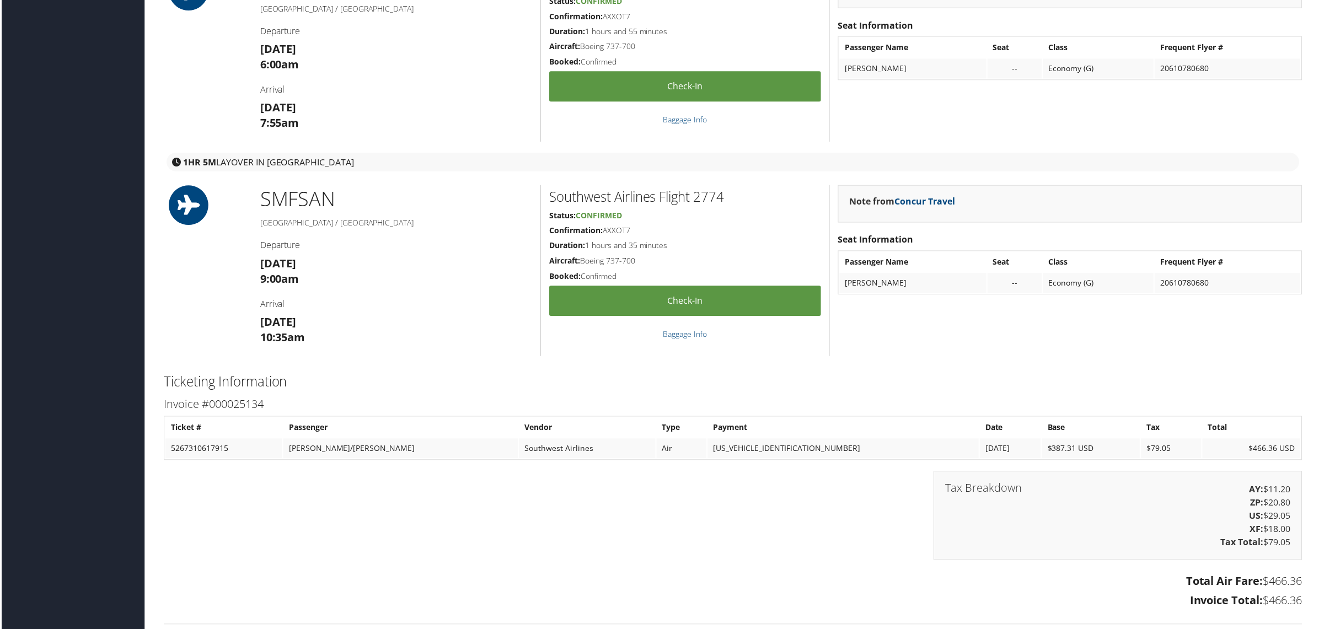
scroll to position [1034, 0]
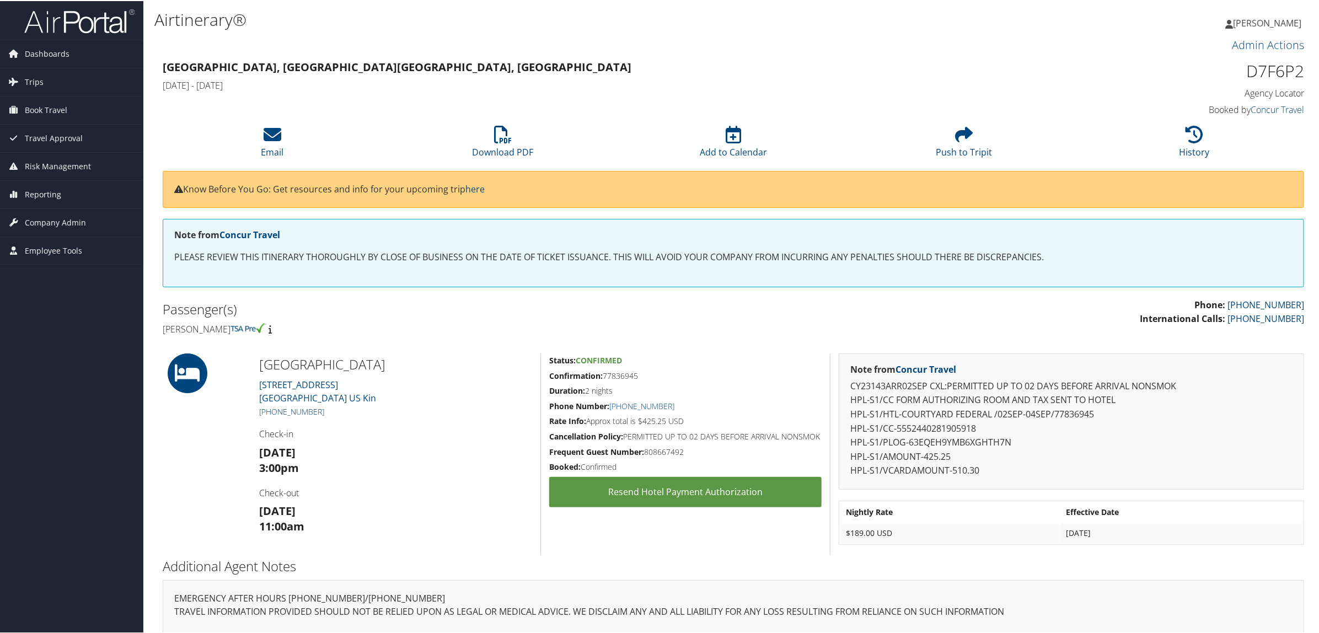
drag, startPoint x: 326, startPoint y: 408, endPoint x: 274, endPoint y: 412, distance: 52.5
click at [274, 412] on h5 "[PHONE_NUMBER]" at bounding box center [395, 410] width 273 height 11
copy link "253) 529-0200"
drag, startPoint x: 1234, startPoint y: 69, endPoint x: 1318, endPoint y: 67, distance: 83.8
click at [1318, 67] on div "Airtinerary® [PERSON_NAME] [PERSON_NAME] My Settings Travel Agency Contacts Log…" at bounding box center [733, 345] width 1180 height 690
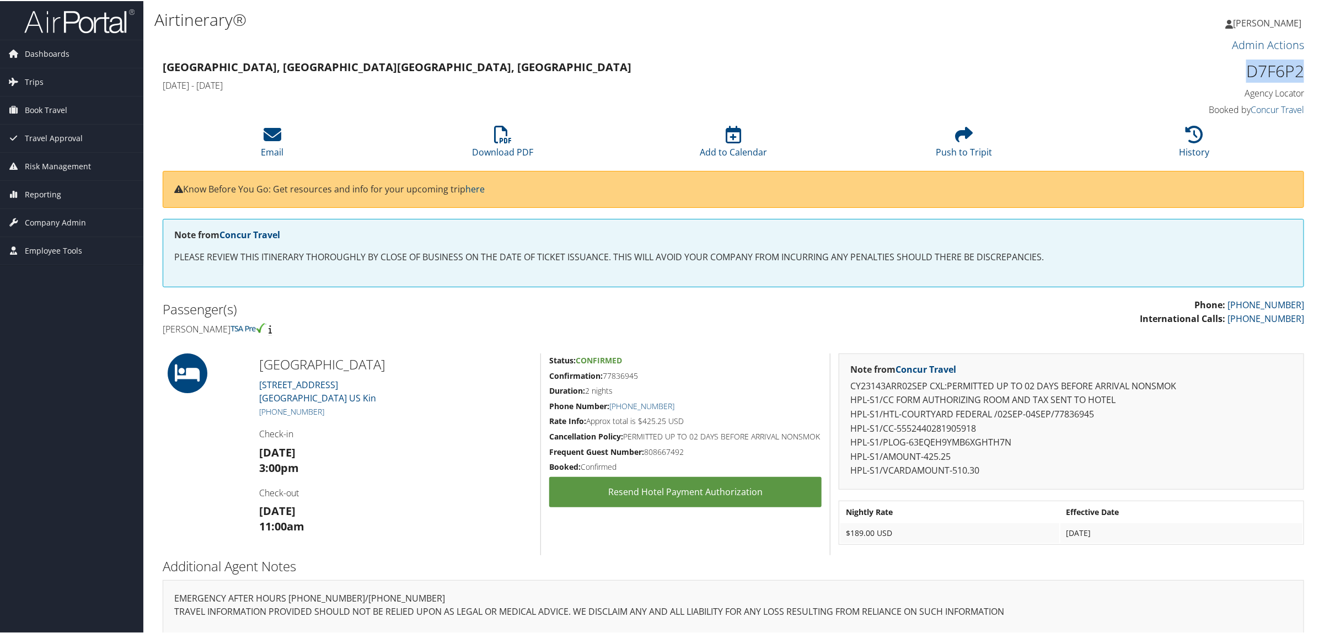
copy h1 "D7F6P2"
click at [1115, 57] on div "D7F6P2 Agency Locator Agency Locator D7F6P2 Booked by Concur Travel Booked by C…" at bounding box center [1168, 87] width 290 height 63
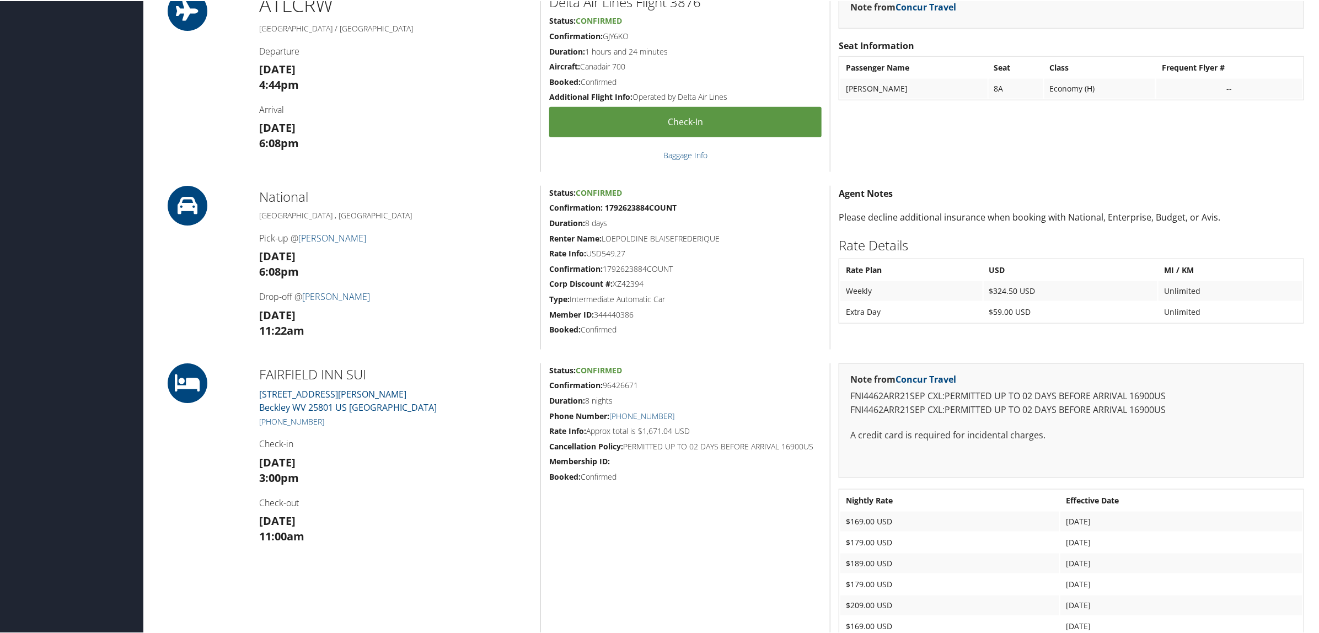
scroll to position [689, 0]
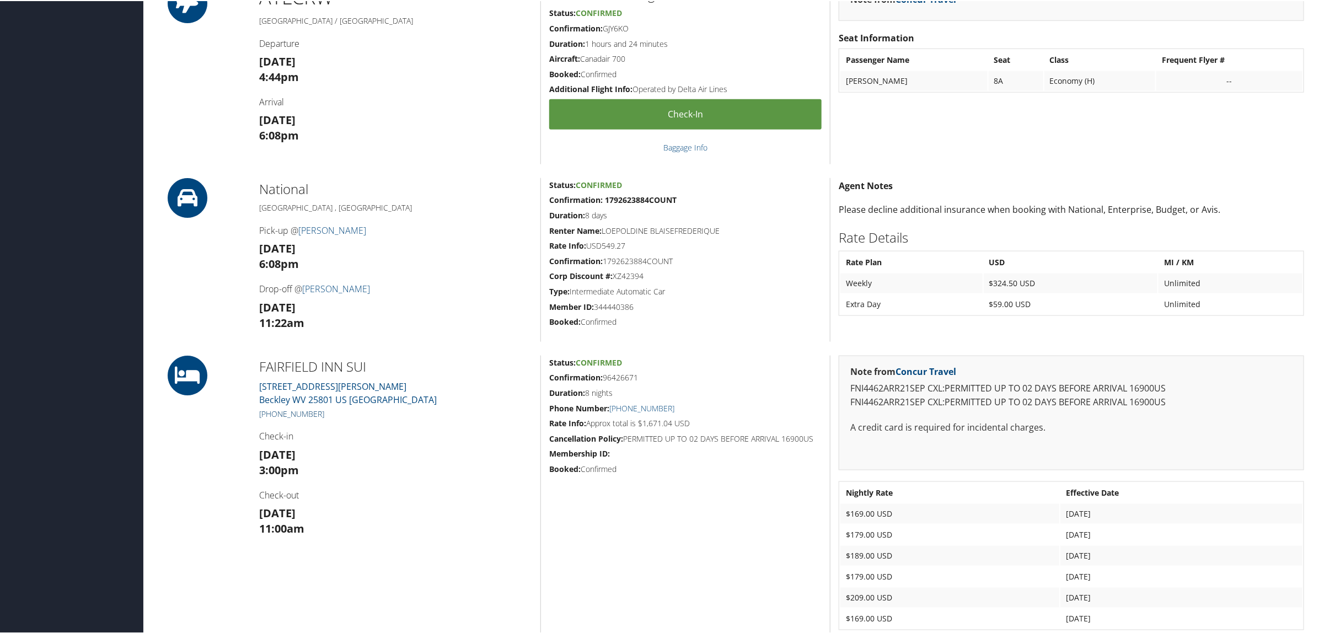
drag, startPoint x: 324, startPoint y: 410, endPoint x: 269, endPoint y: 413, distance: 54.7
click at [269, 413] on h5 "+1 (681) 222-1153" at bounding box center [395, 413] width 273 height 11
copy link "(681) 222-1153"
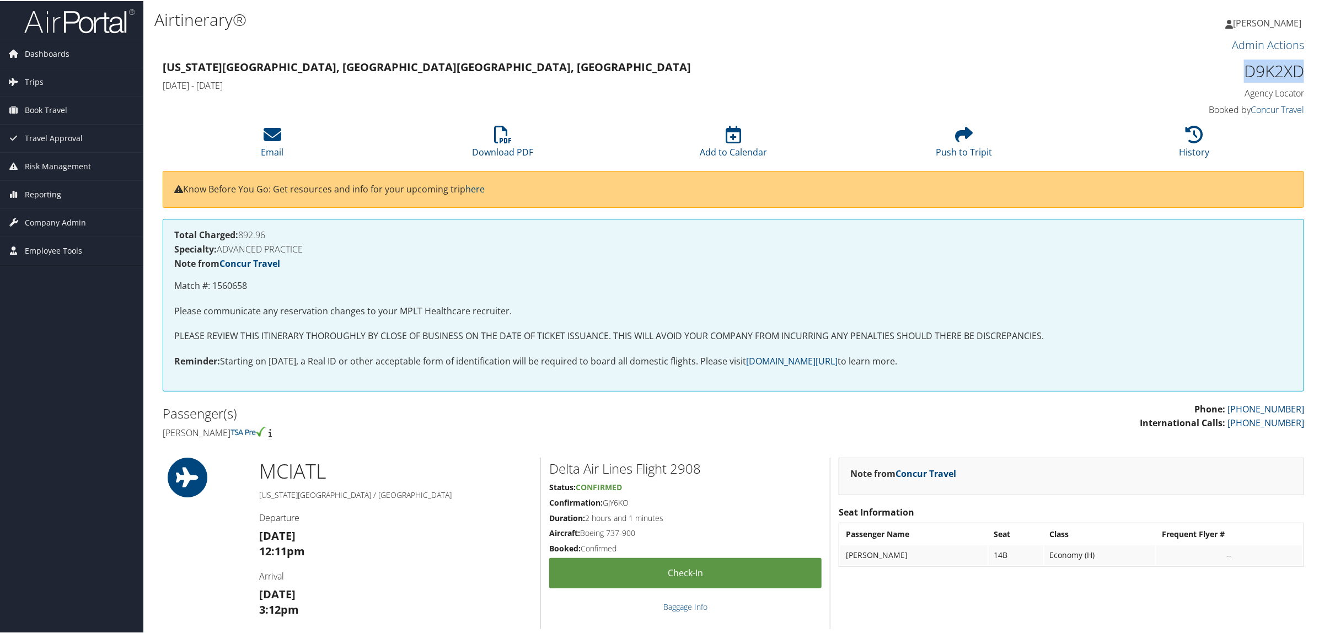
drag, startPoint x: 1241, startPoint y: 65, endPoint x: 1297, endPoint y: 67, distance: 55.2
click at [1297, 67] on h1 "D9K2XD" at bounding box center [1167, 69] width 273 height 23
copy h1 "D9K2XD"
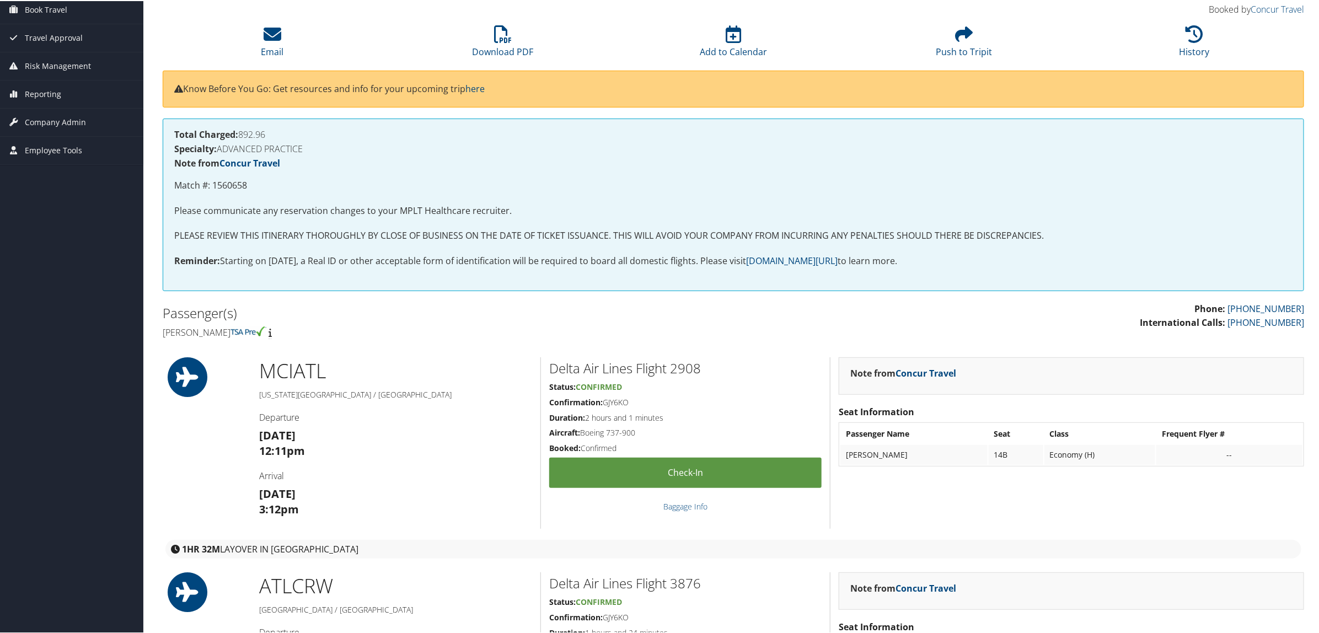
scroll to position [345, 0]
